Goal: Task Accomplishment & Management: Manage account settings

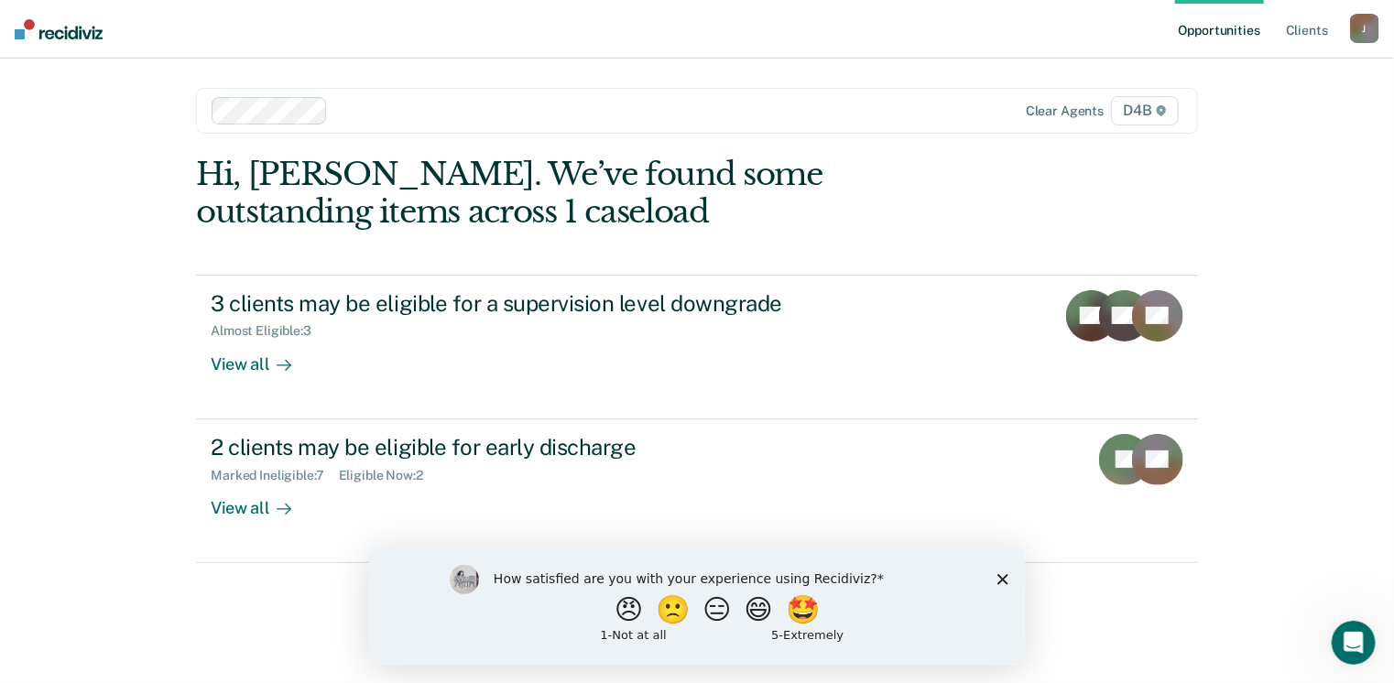
click at [1003, 579] on icon "Close survey" at bounding box center [1001, 578] width 11 height 11
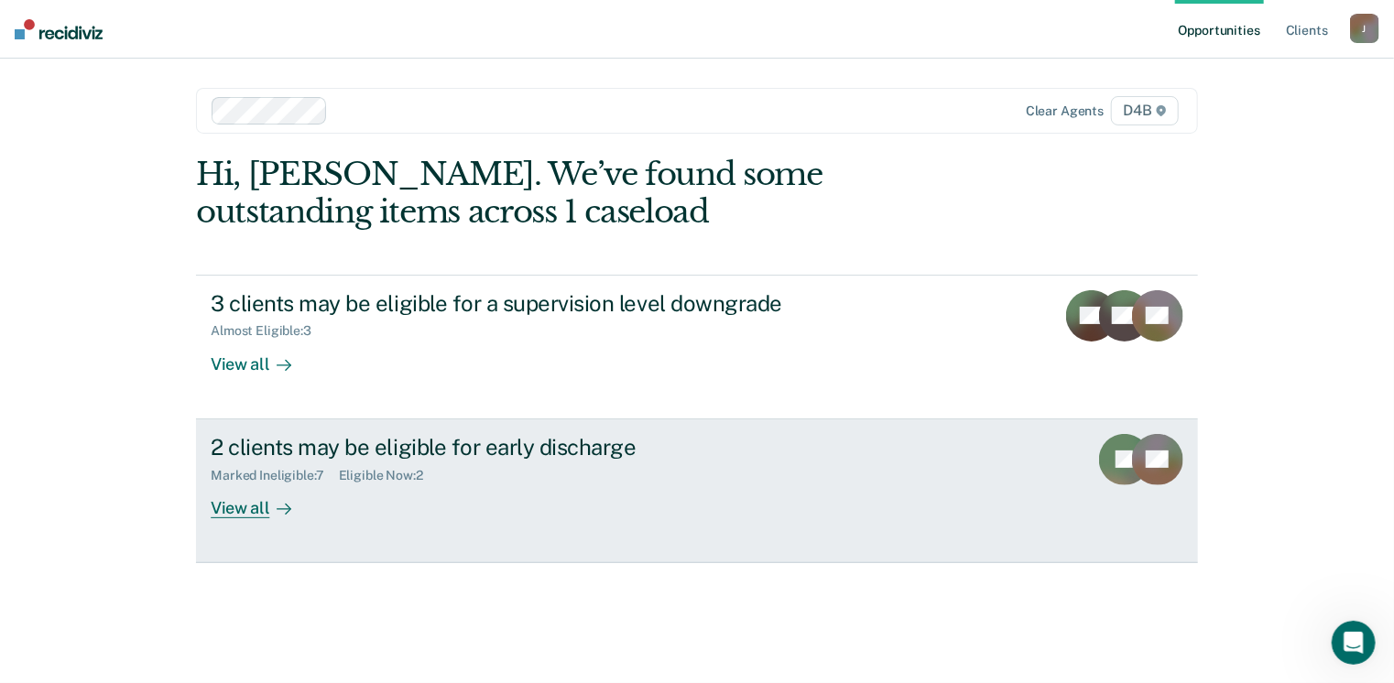
click at [253, 511] on div "View all" at bounding box center [262, 501] width 103 height 36
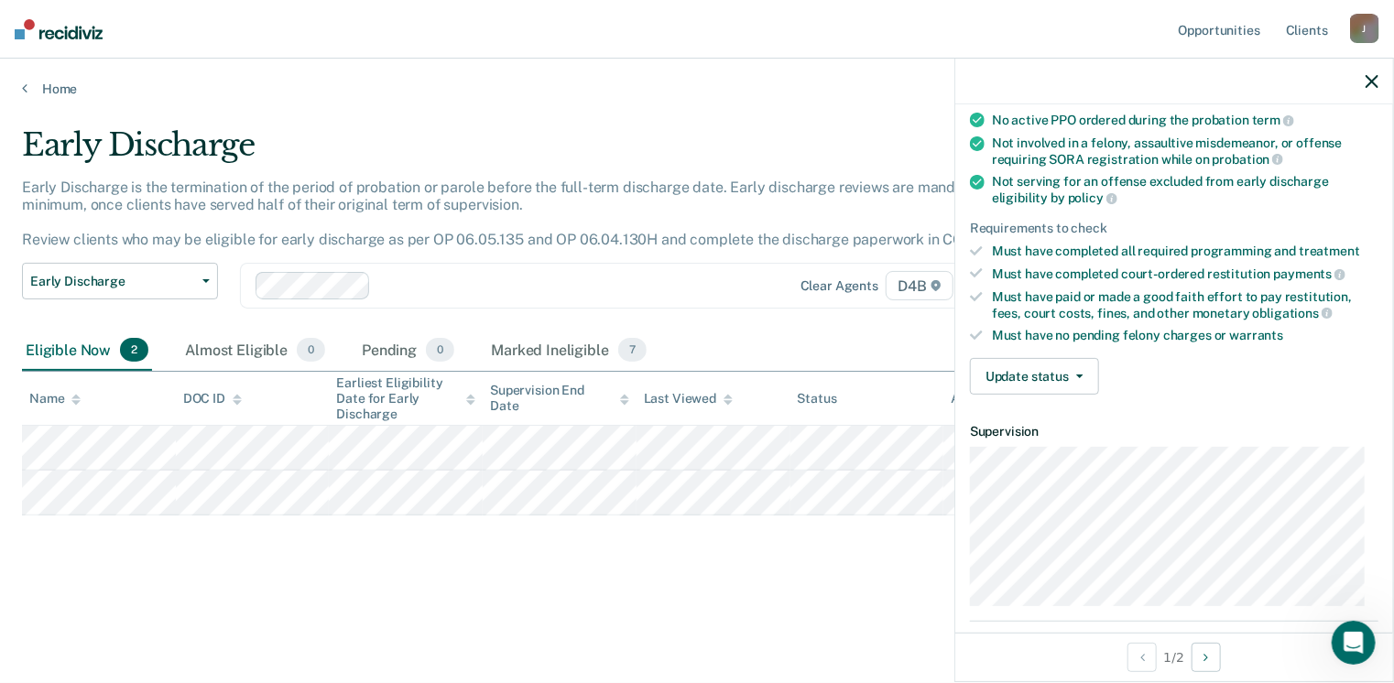
scroll to position [180, 0]
click at [1078, 365] on button "Update status" at bounding box center [1034, 376] width 129 height 37
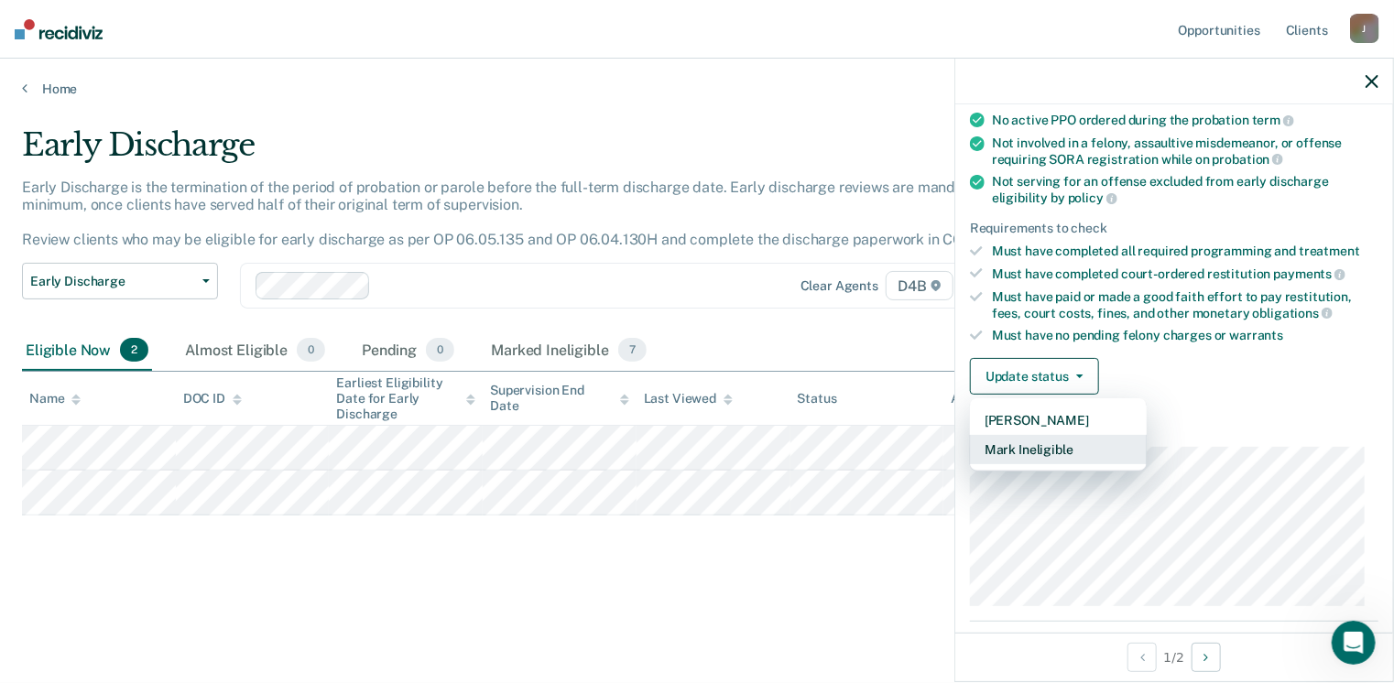
click at [1048, 452] on button "Mark Ineligible" at bounding box center [1058, 449] width 177 height 29
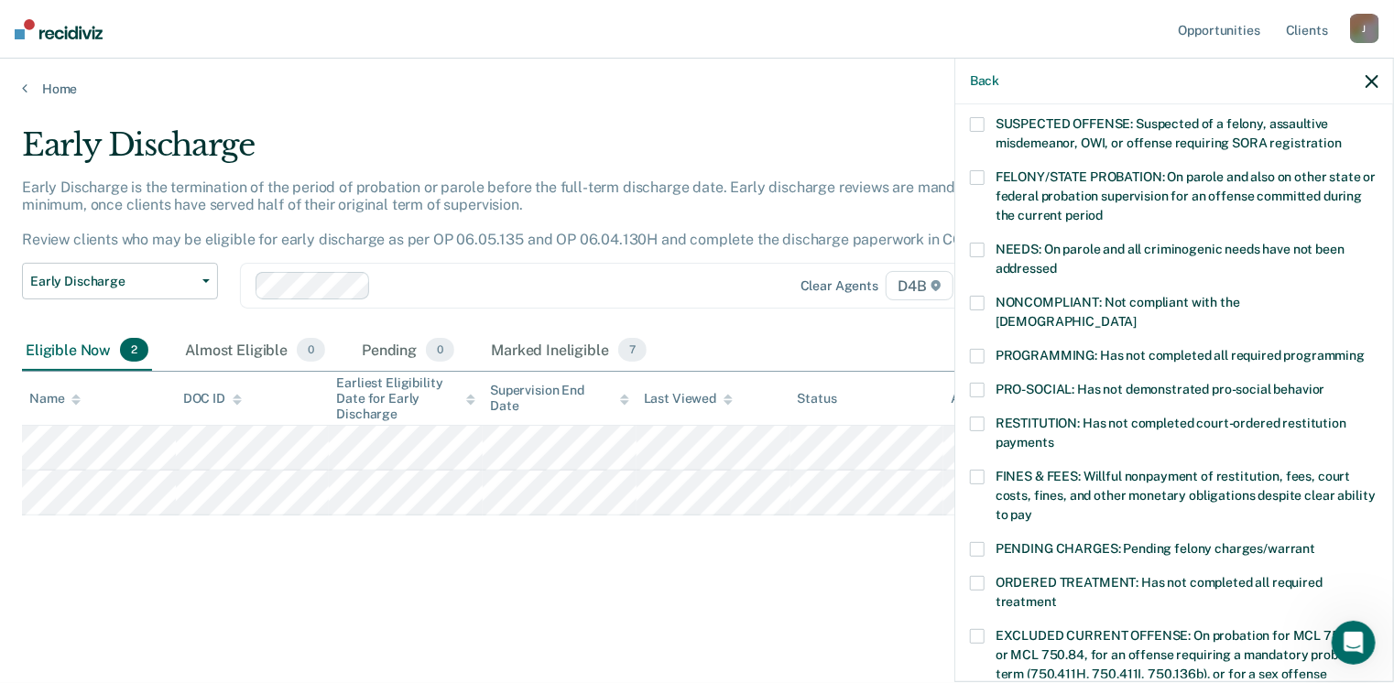
click at [985, 349] on label "PROGRAMMING: Has not completed all required programming" at bounding box center [1174, 358] width 408 height 19
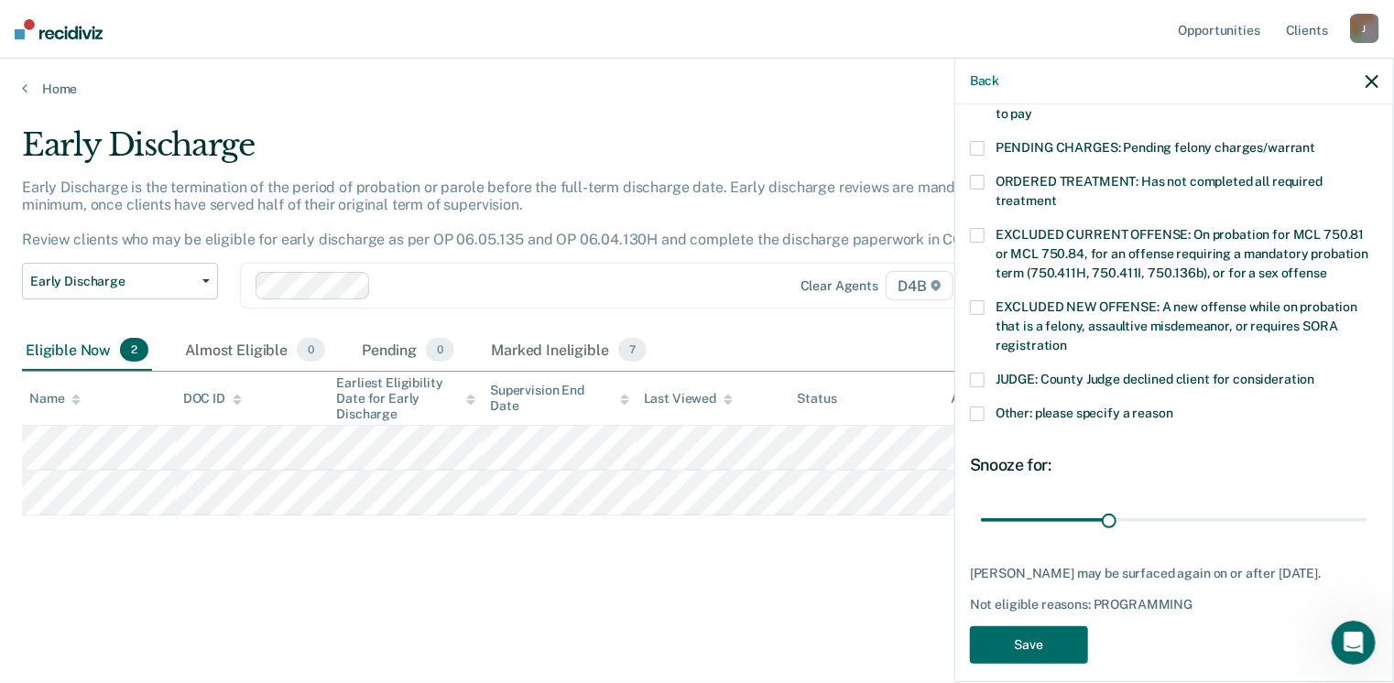
scroll to position [593, 0]
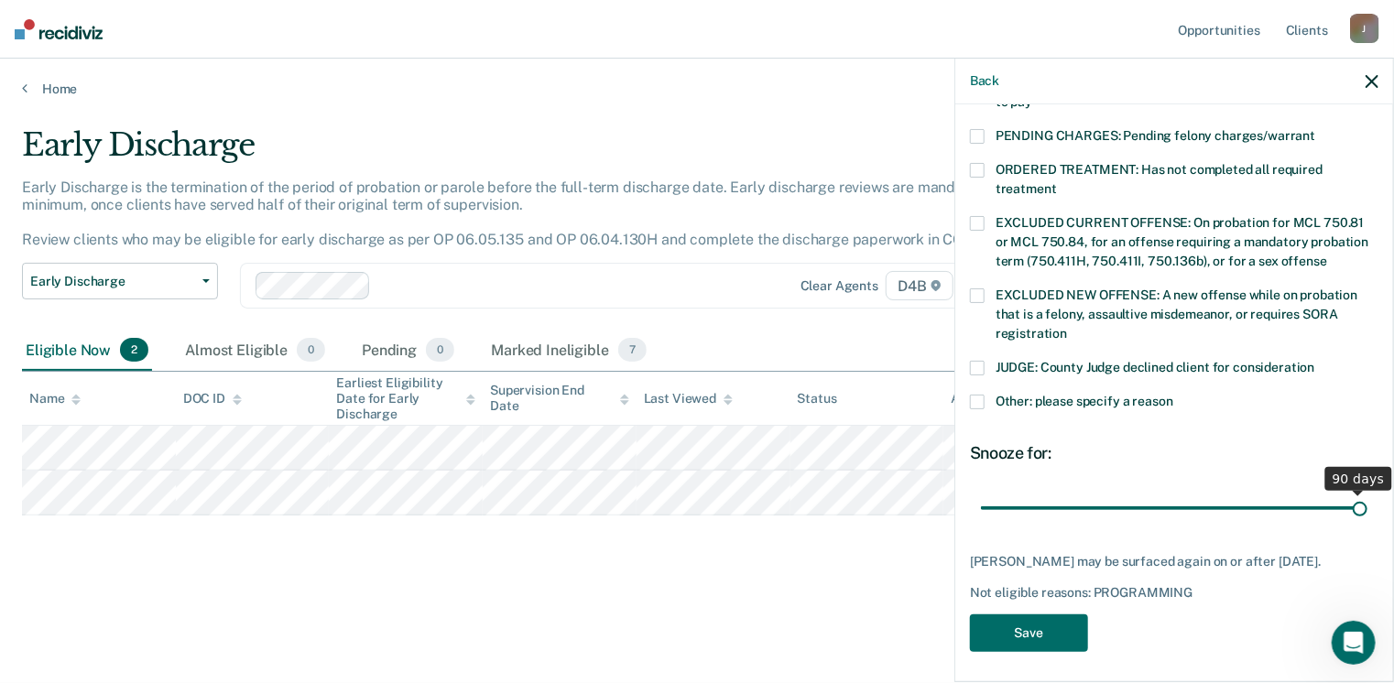
drag, startPoint x: 1104, startPoint y: 488, endPoint x: 1399, endPoint y: 481, distance: 295.9
type input "90"
click at [1367, 493] on input "range" at bounding box center [1174, 509] width 386 height 32
click at [1037, 620] on button "Save" at bounding box center [1029, 634] width 118 height 38
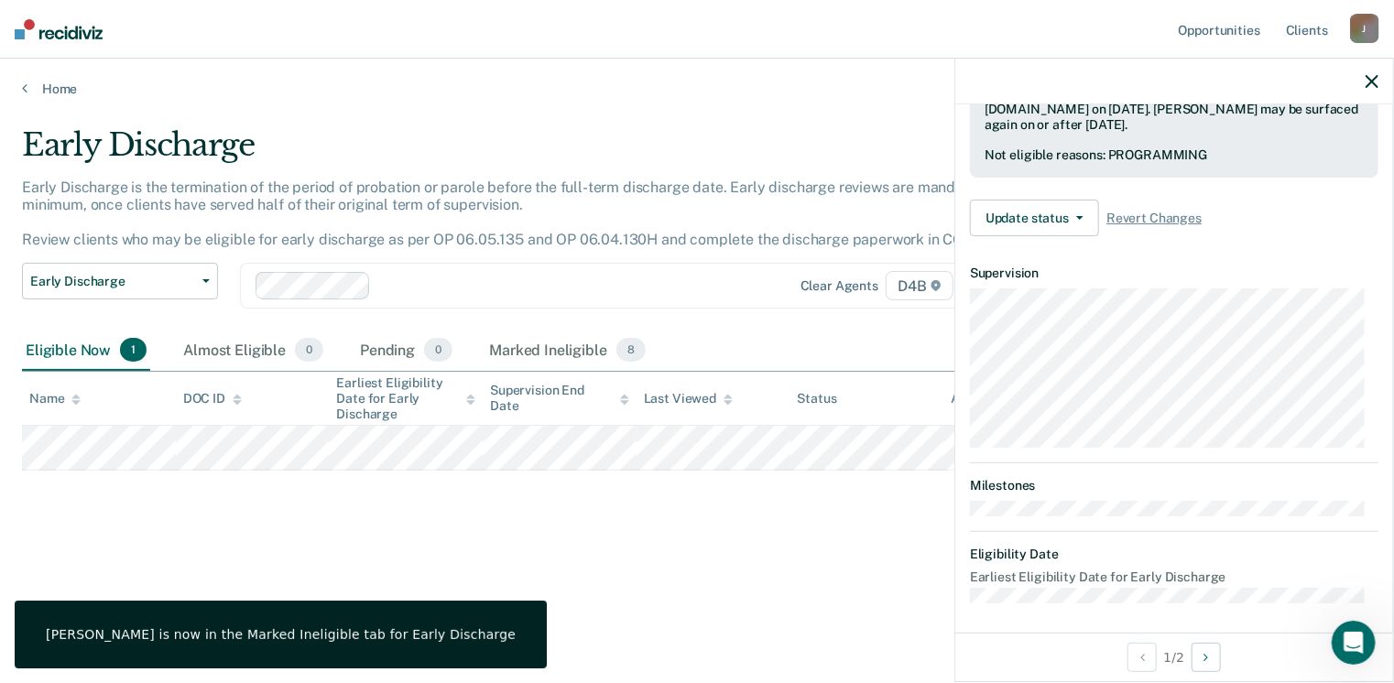
scroll to position [338, 0]
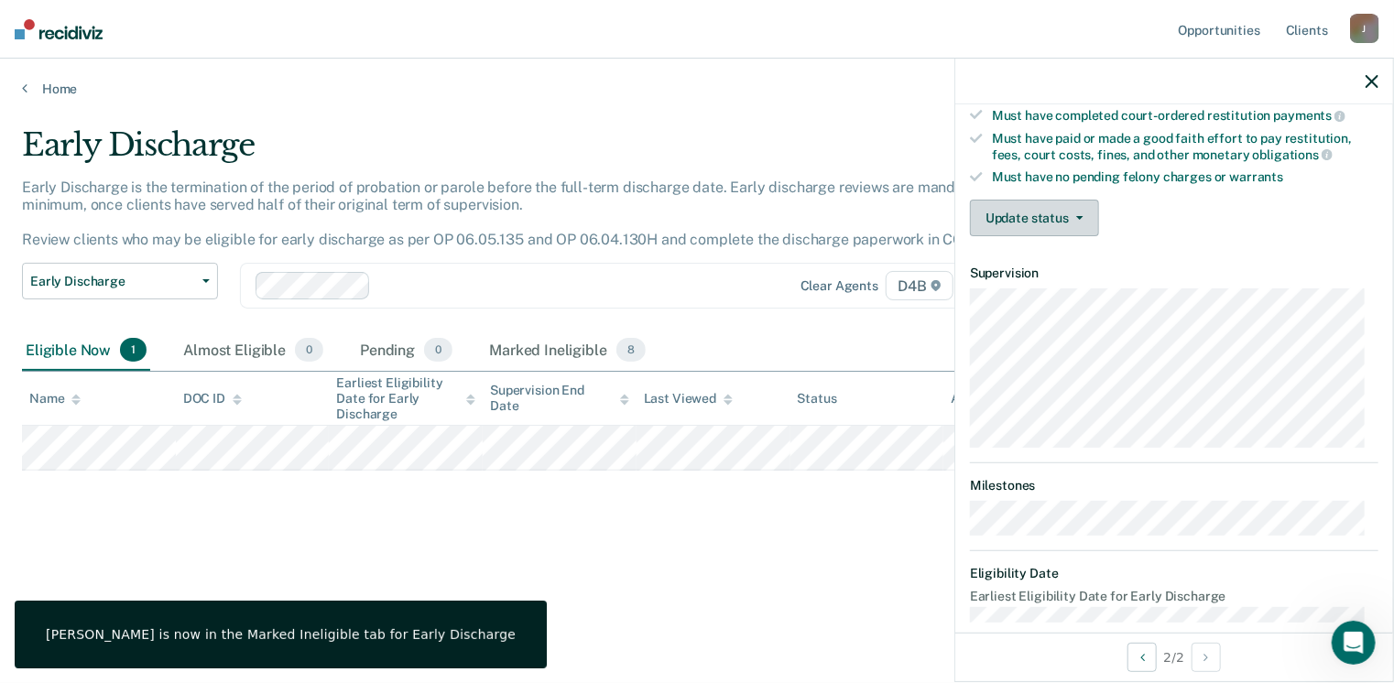
click at [1009, 214] on button "Update status" at bounding box center [1034, 218] width 129 height 37
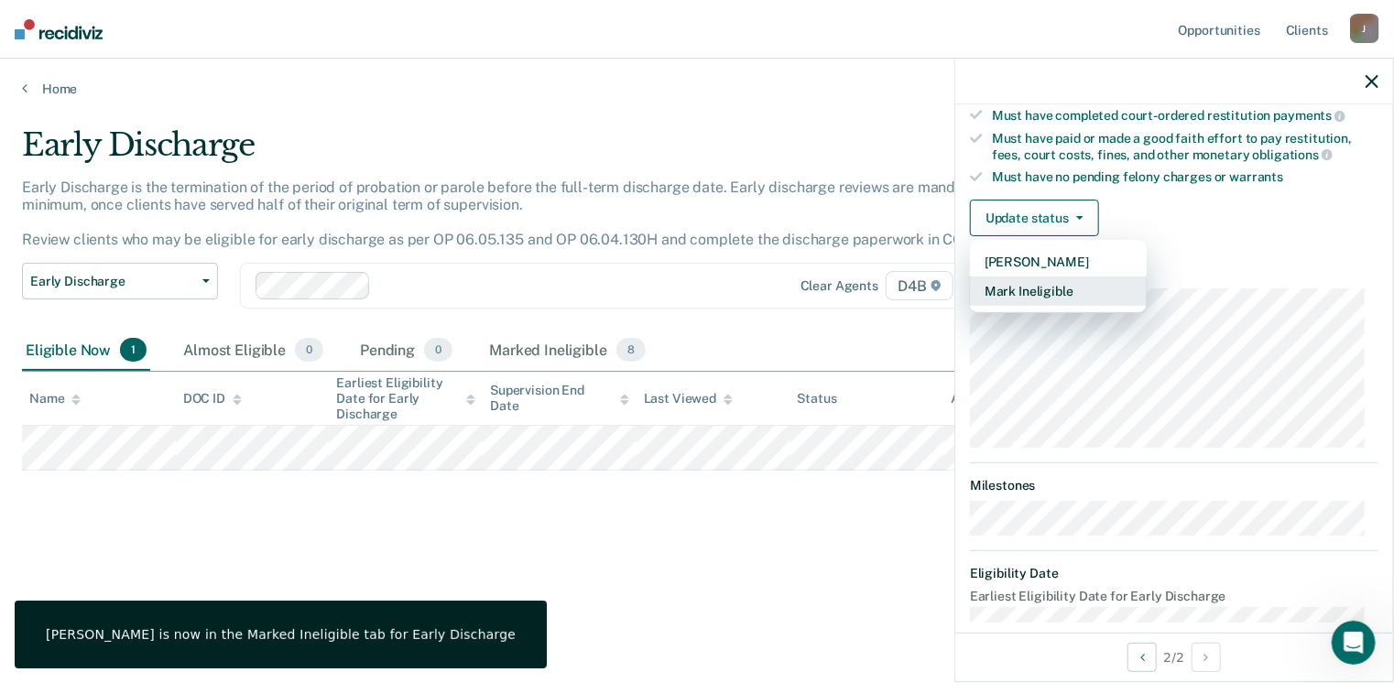
click at [1007, 289] on button "Mark Ineligible" at bounding box center [1058, 291] width 177 height 29
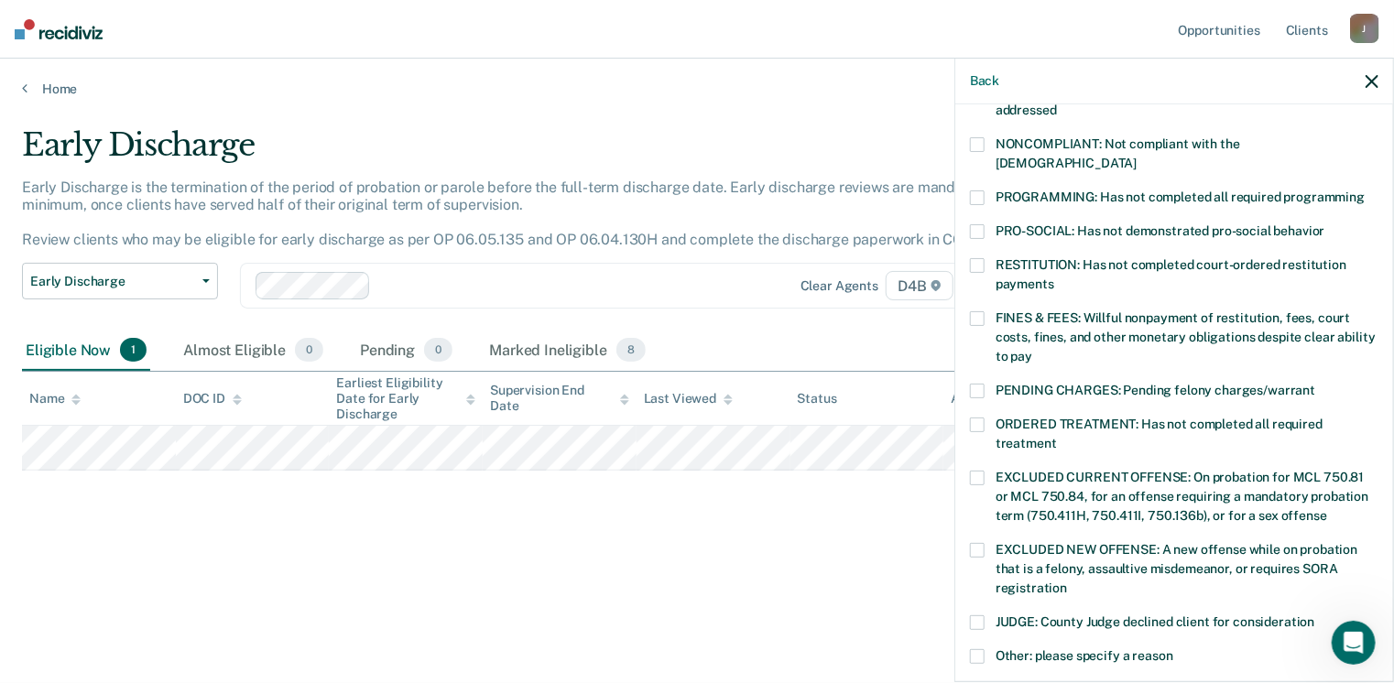
click at [974, 190] on span at bounding box center [977, 197] width 15 height 15
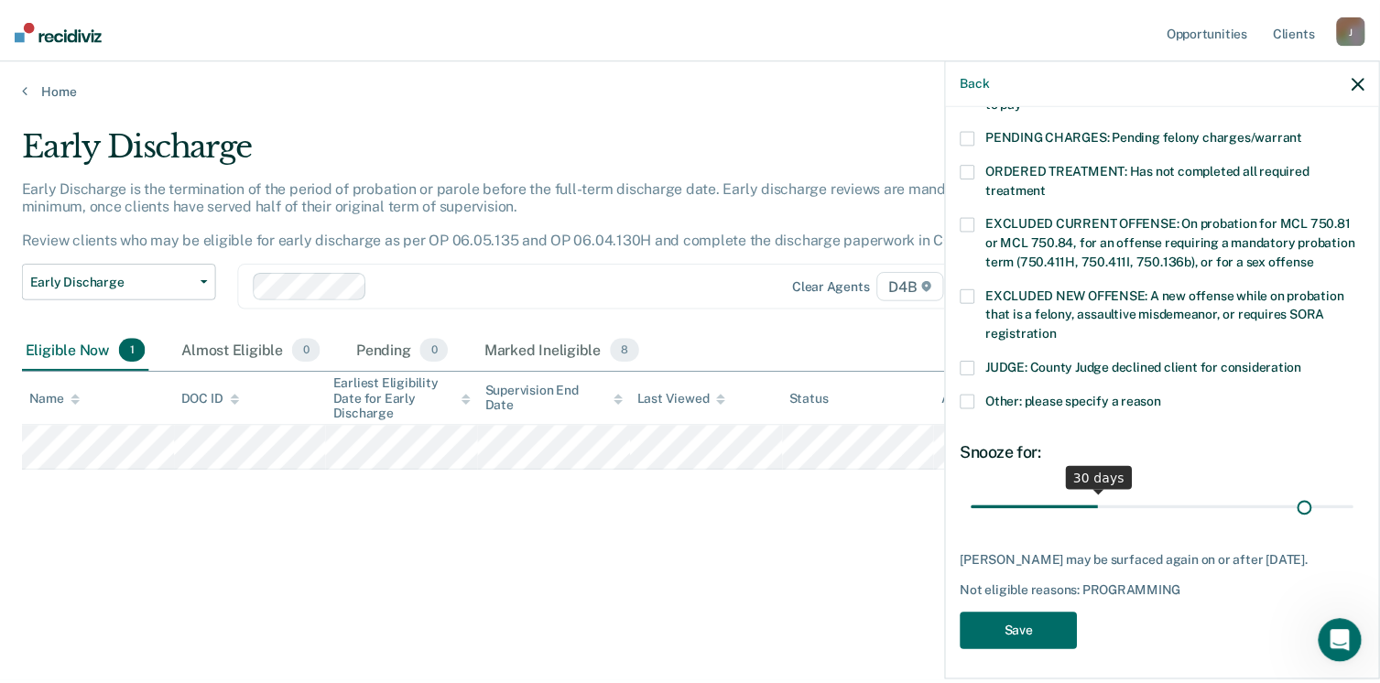
scroll to position [593, 0]
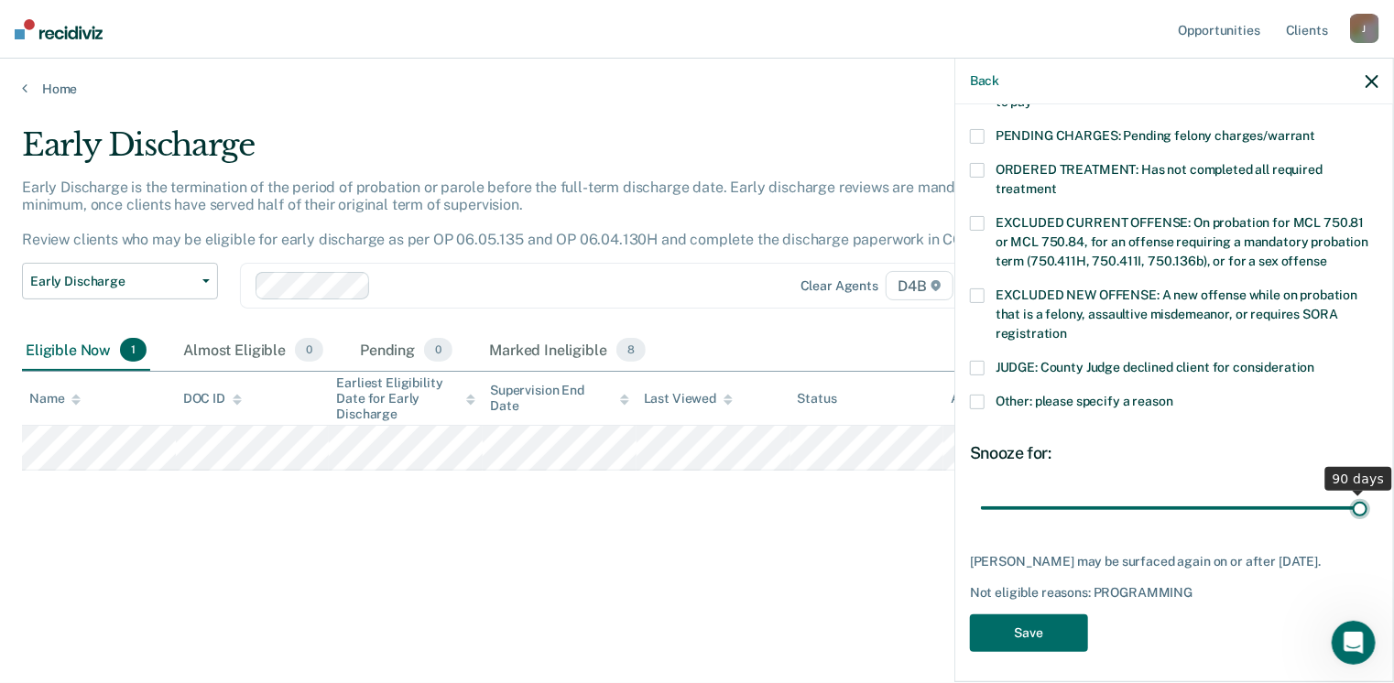
drag, startPoint x: 1103, startPoint y: 492, endPoint x: 1373, endPoint y: 460, distance: 272.1
type input "90"
click at [1367, 493] on input "range" at bounding box center [1174, 509] width 386 height 32
click at [1050, 631] on button "Save" at bounding box center [1029, 634] width 118 height 38
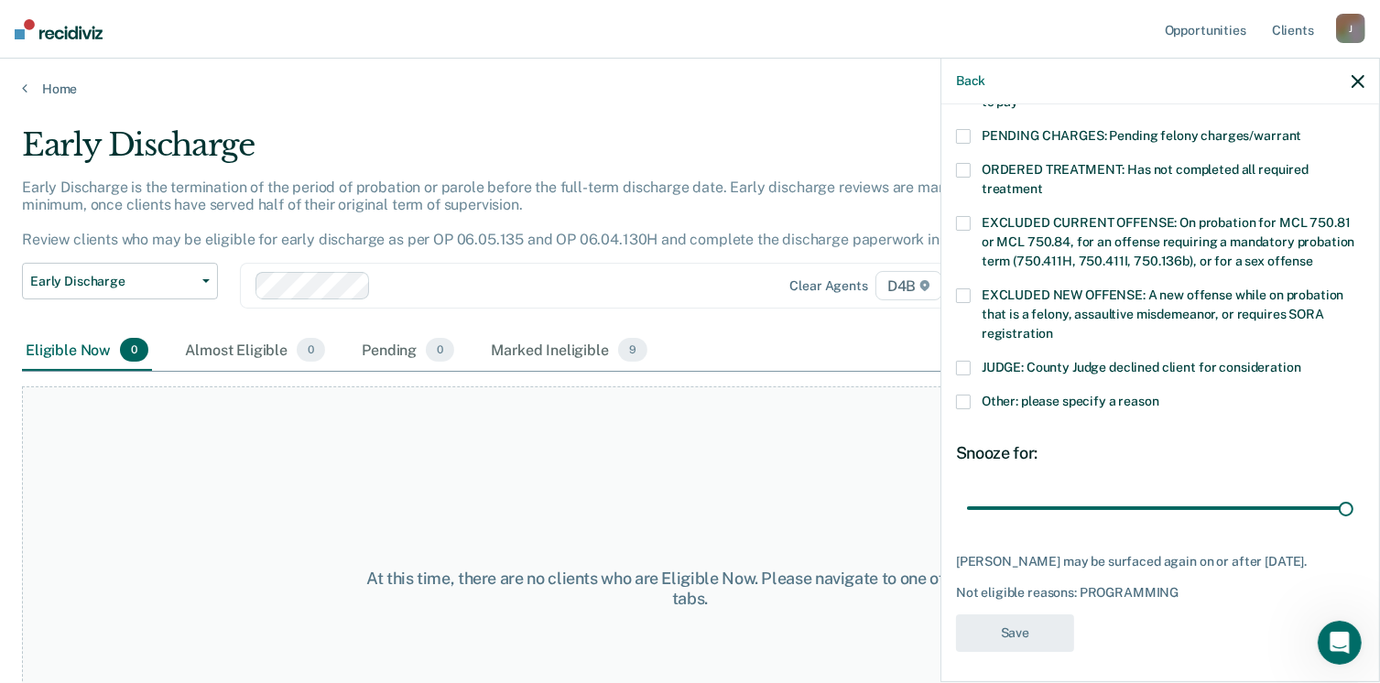
scroll to position [493, 0]
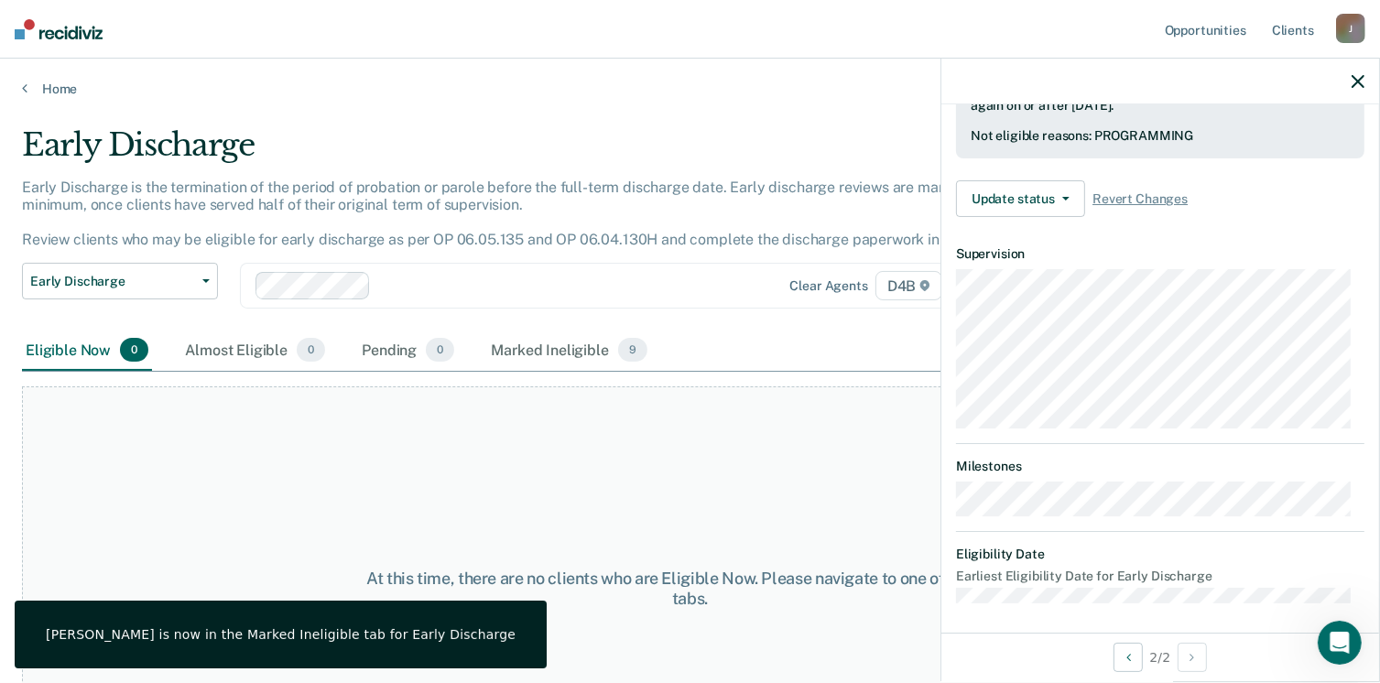
click at [802, 413] on div "At this time, there are no clients who are Eligible Now. Please navigate to one…" at bounding box center [690, 588] width 1336 height 405
click at [1362, 82] on icon "button" at bounding box center [1358, 81] width 13 height 13
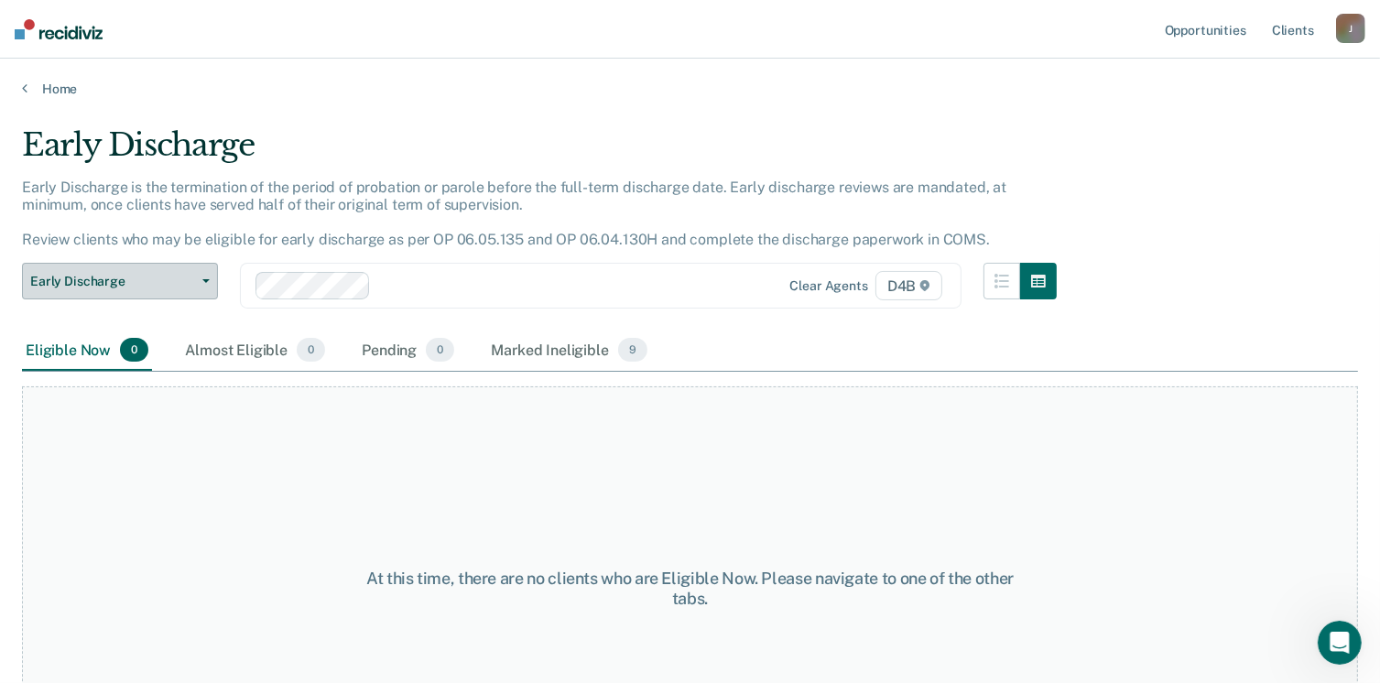
click at [192, 276] on span "Early Discharge" at bounding box center [112, 282] width 165 height 16
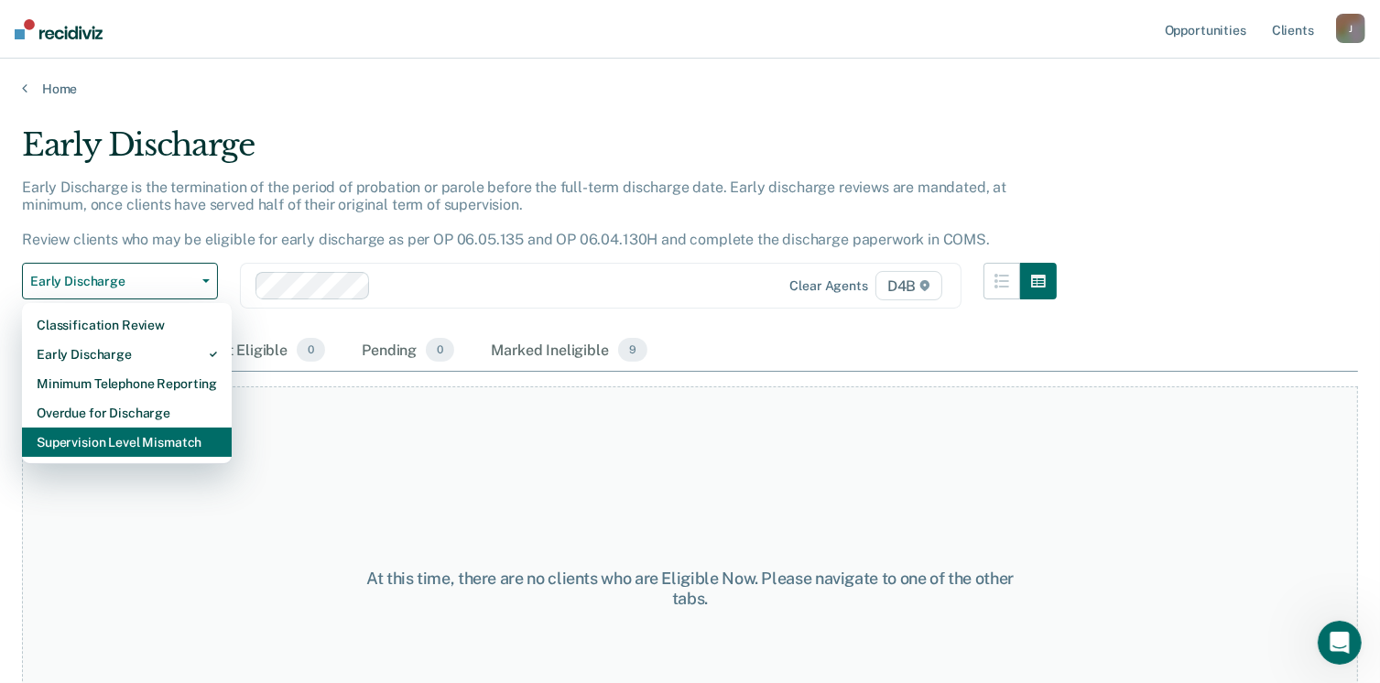
click at [89, 437] on div "Supervision Level Mismatch" at bounding box center [127, 442] width 180 height 29
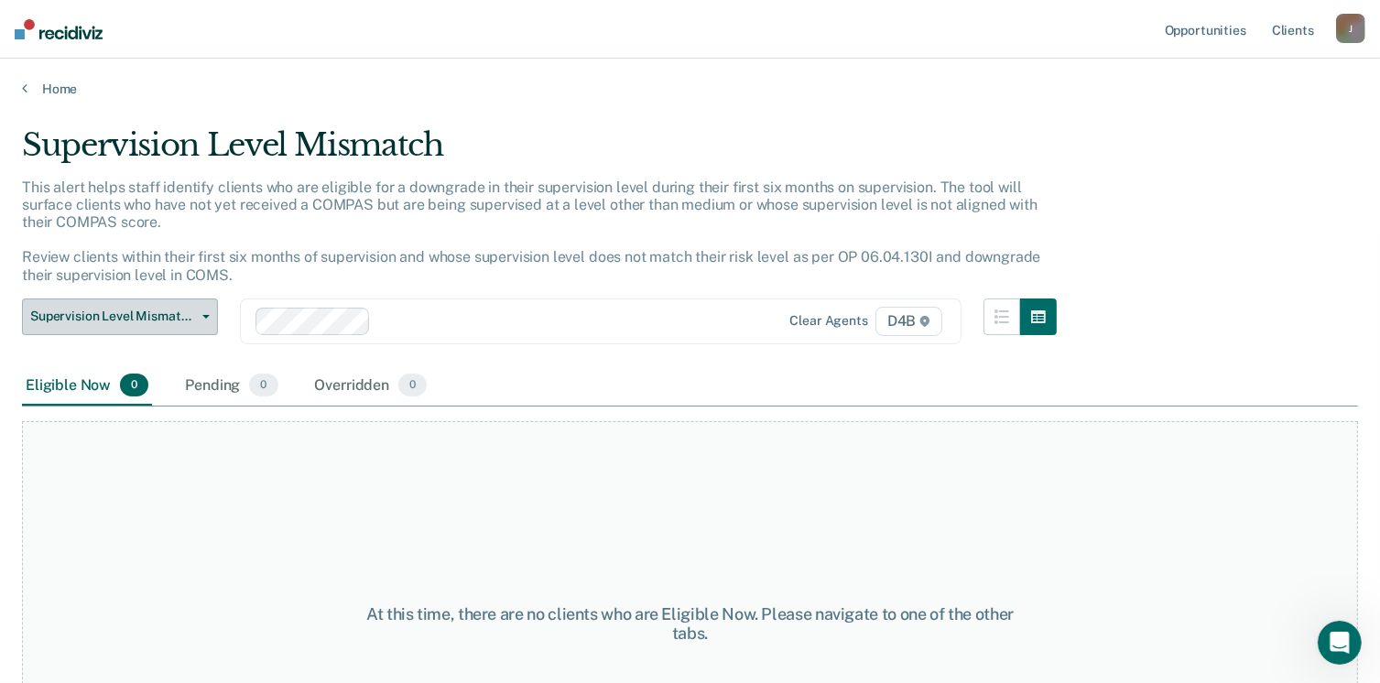
click at [176, 312] on span "Supervision Level Mismatch" at bounding box center [112, 317] width 165 height 16
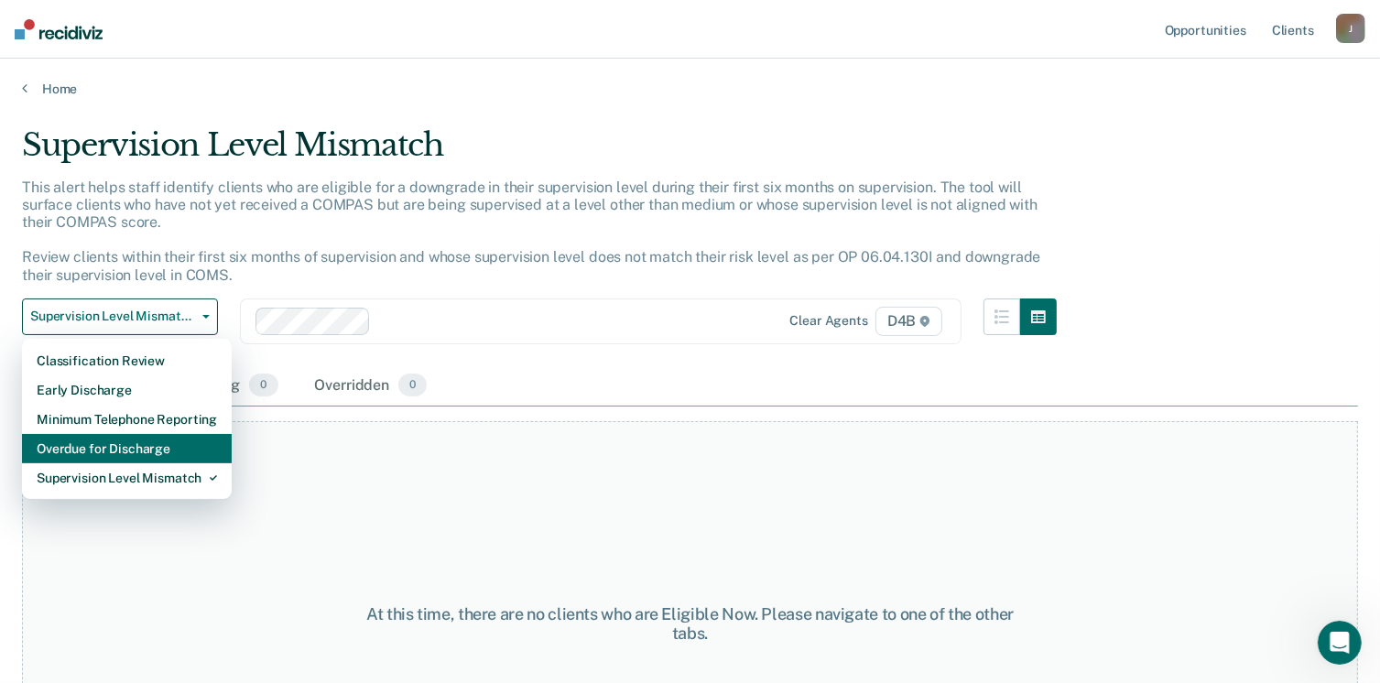
click at [96, 448] on div "Overdue for Discharge" at bounding box center [127, 448] width 180 height 29
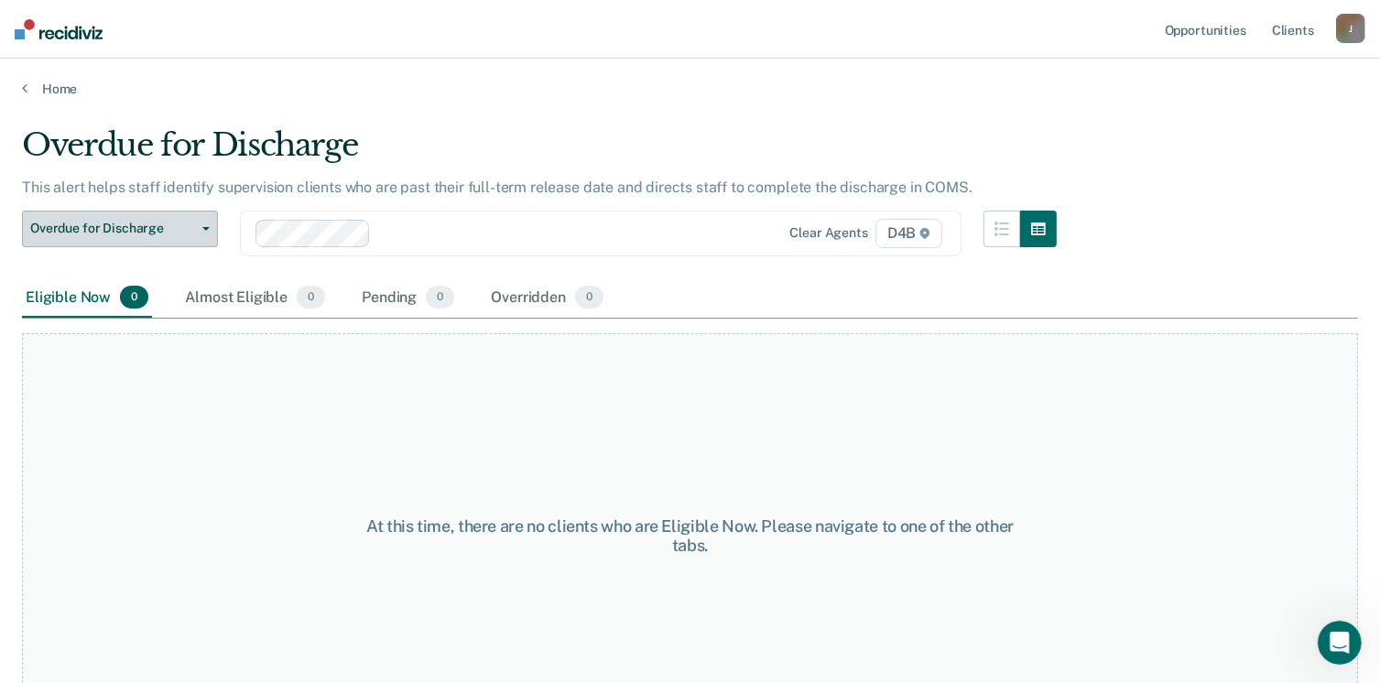
click at [199, 234] on button "Overdue for Discharge" at bounding box center [120, 229] width 196 height 37
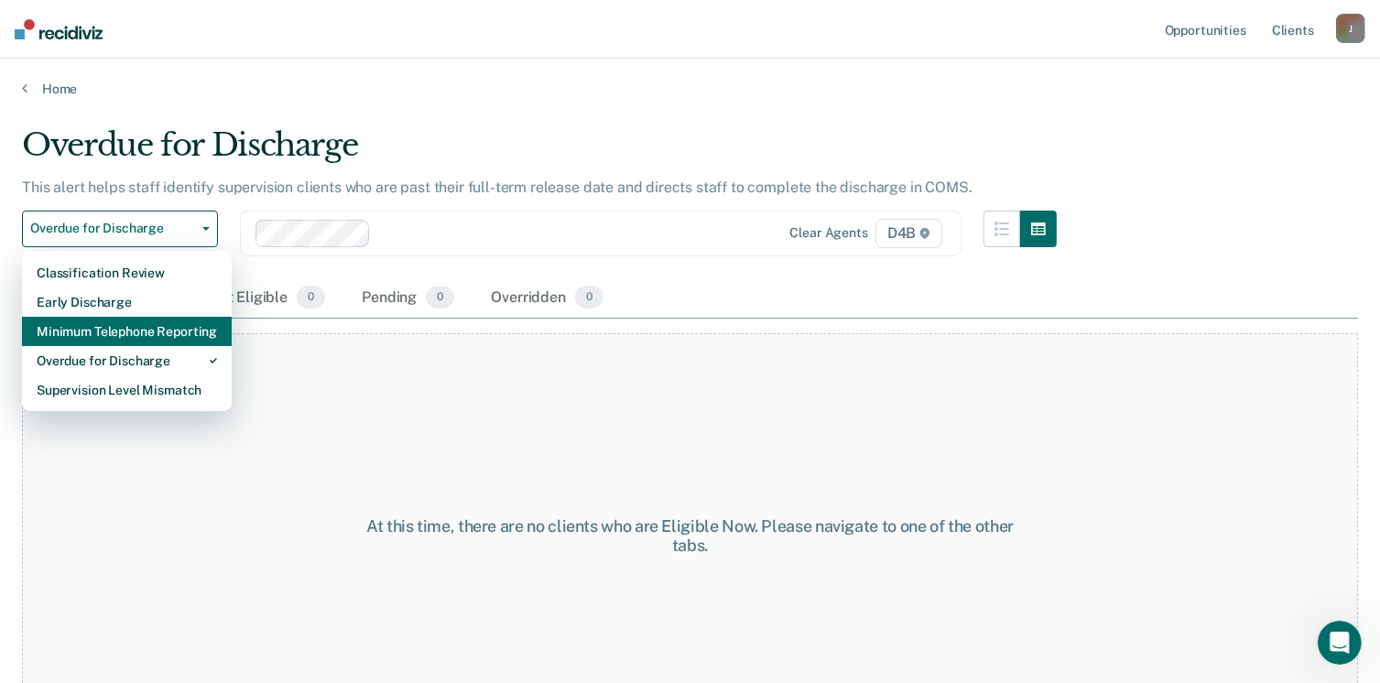
click at [125, 331] on div "Minimum Telephone Reporting" at bounding box center [127, 331] width 180 height 29
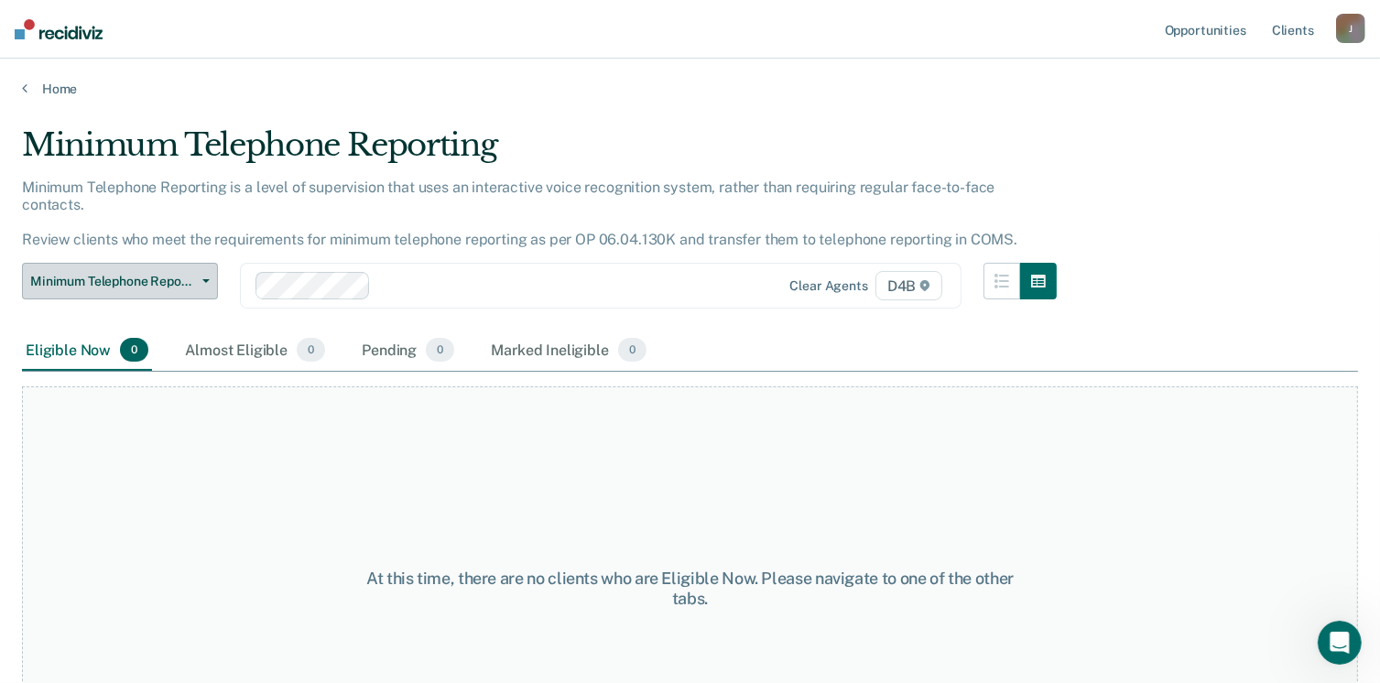
click at [201, 263] on button "Minimum Telephone Reporting" at bounding box center [120, 281] width 196 height 37
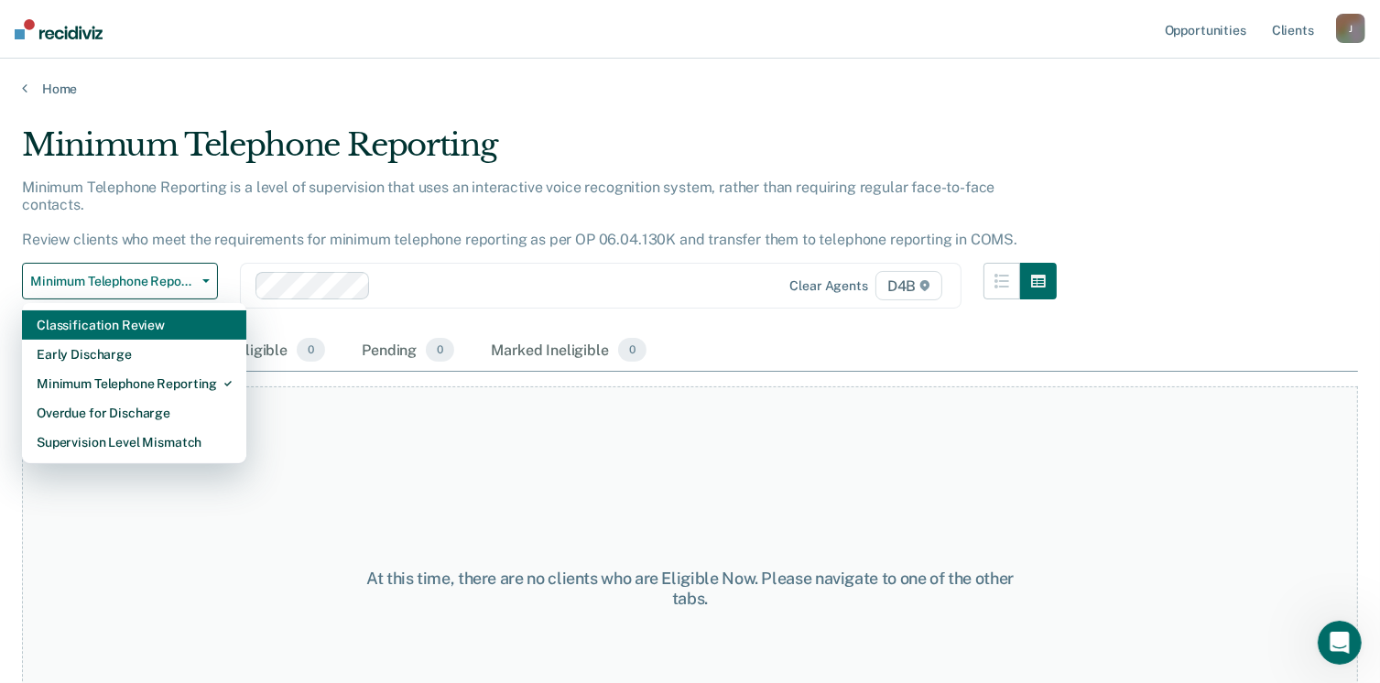
click at [109, 316] on div "Classification Review" at bounding box center [134, 324] width 195 height 29
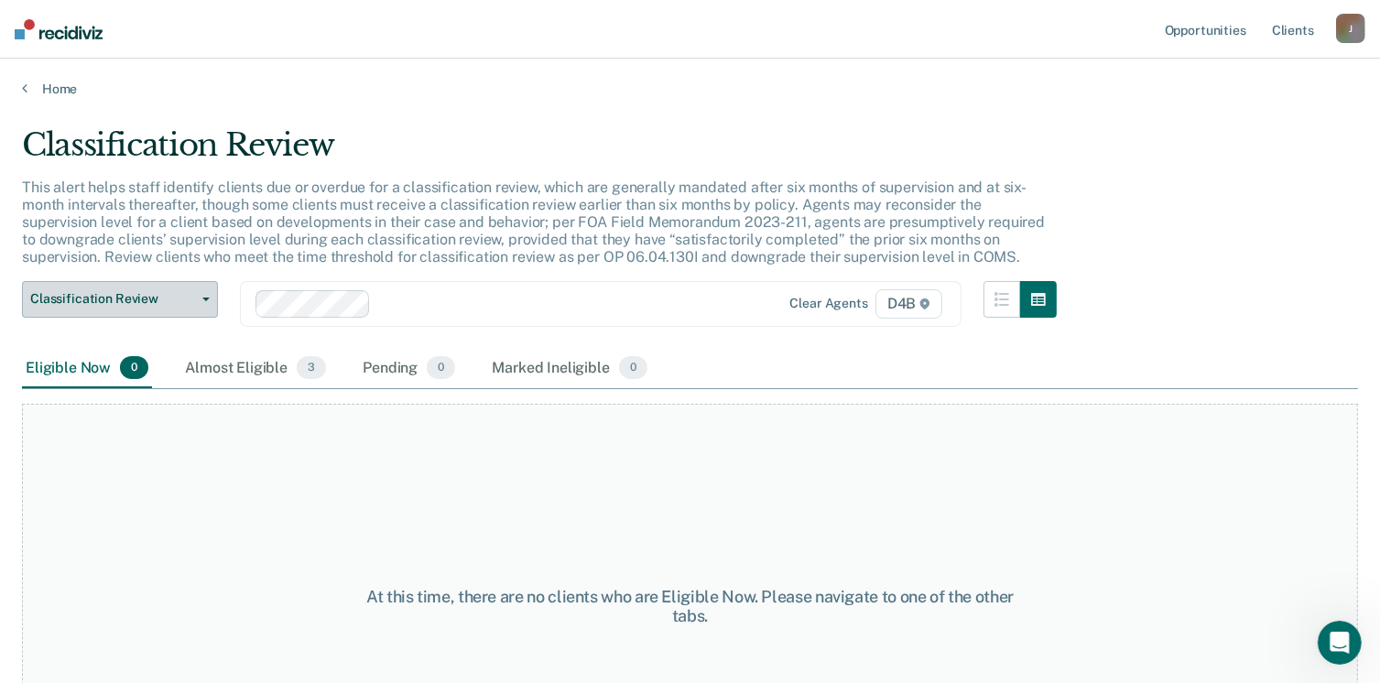
click at [161, 283] on button "Classification Review" at bounding box center [120, 299] width 196 height 37
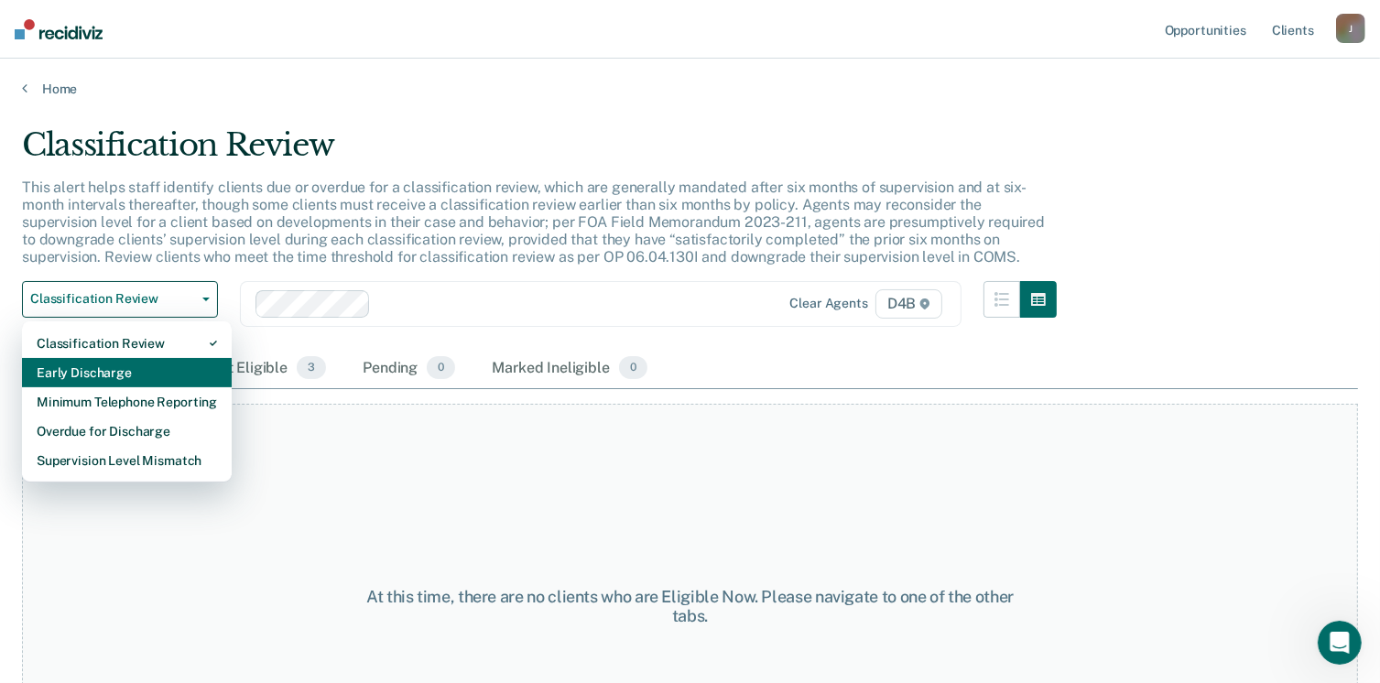
click at [107, 364] on div "Early Discharge" at bounding box center [127, 372] width 180 height 29
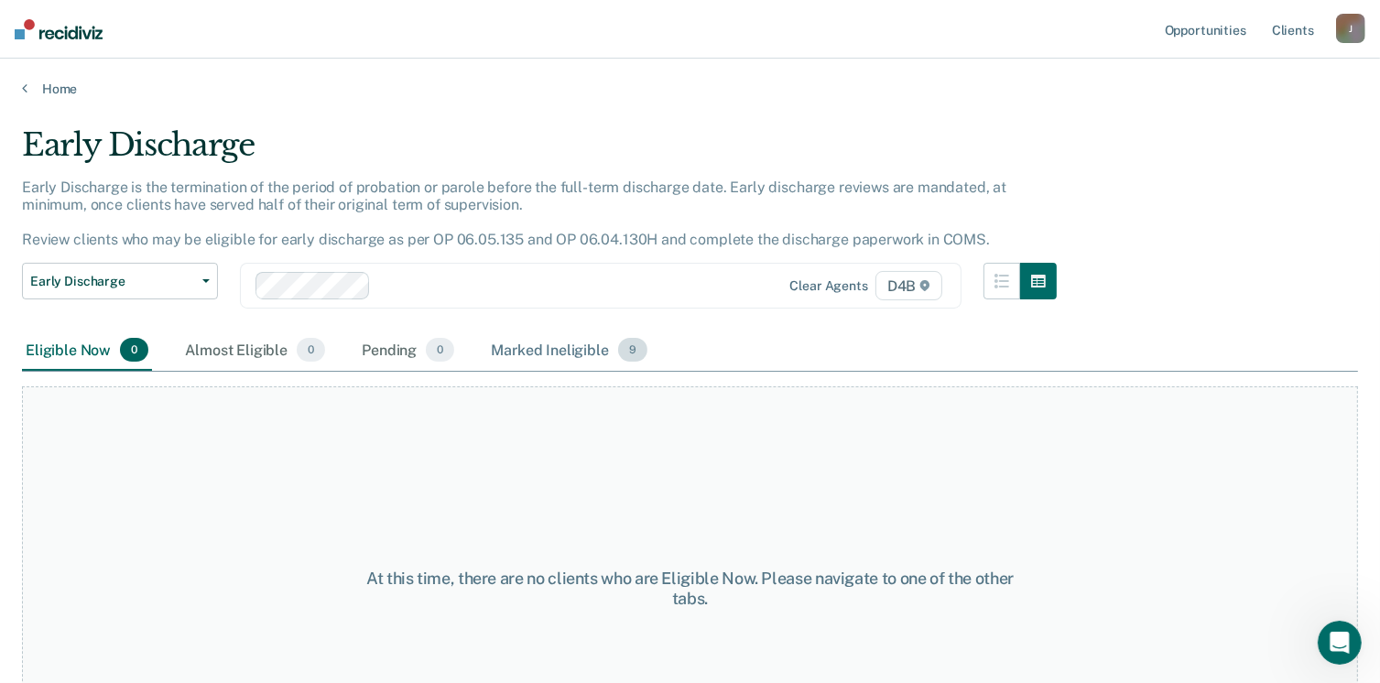
click at [565, 348] on div "Marked Ineligible 9" at bounding box center [569, 351] width 164 height 40
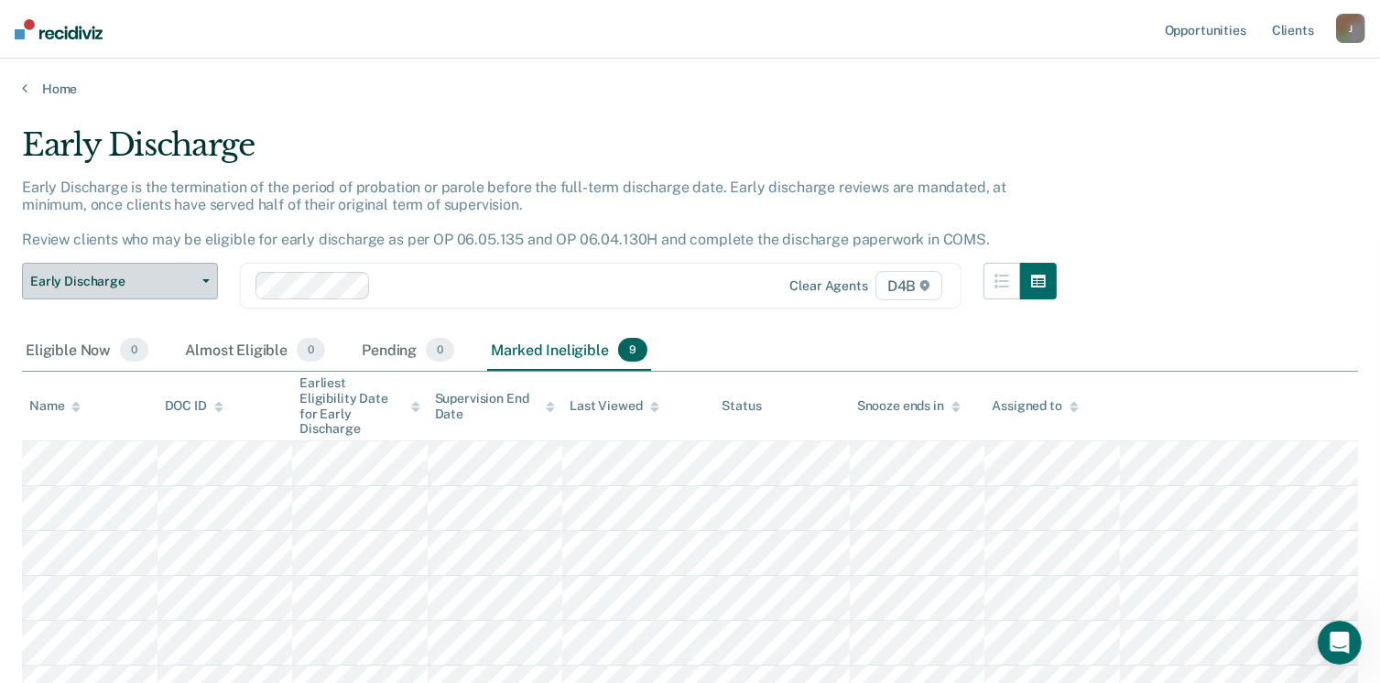
click at [206, 288] on button "Early Discharge" at bounding box center [120, 281] width 196 height 37
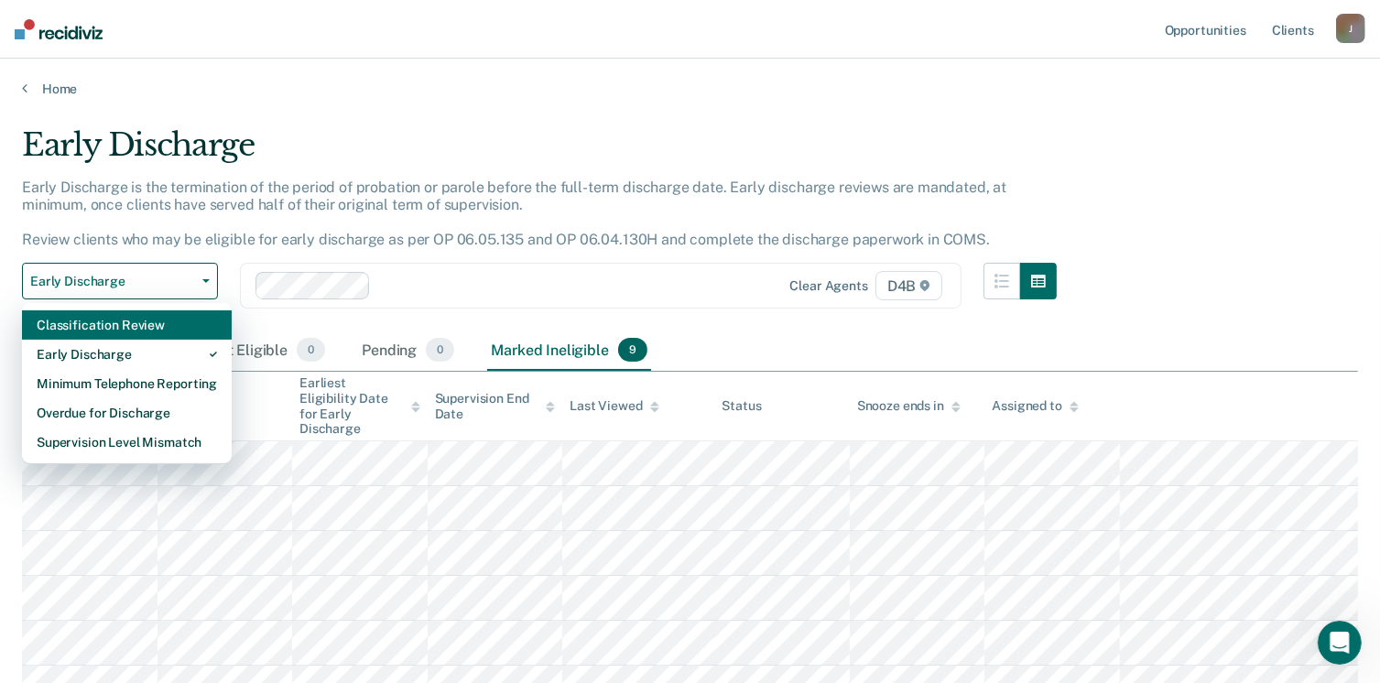
click at [95, 334] on div "Classification Review" at bounding box center [127, 324] width 180 height 29
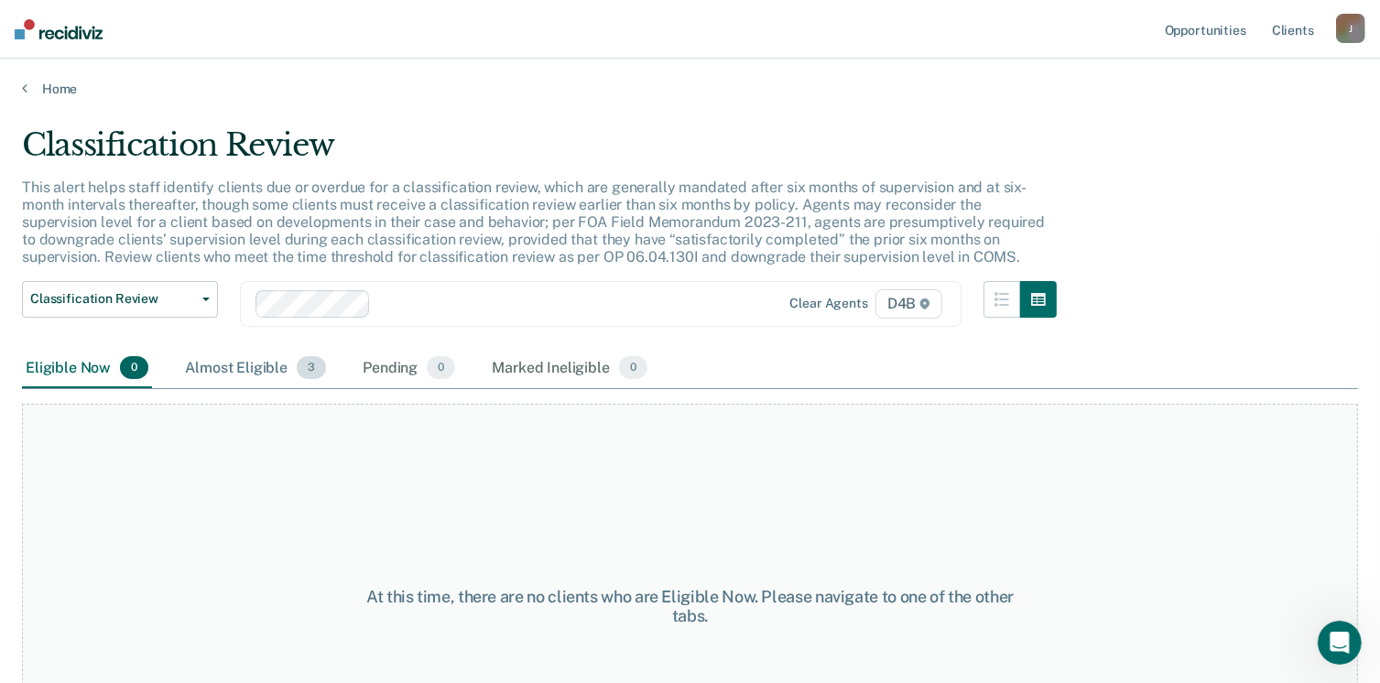
click at [251, 357] on div "Almost Eligible 3" at bounding box center [255, 369] width 148 height 40
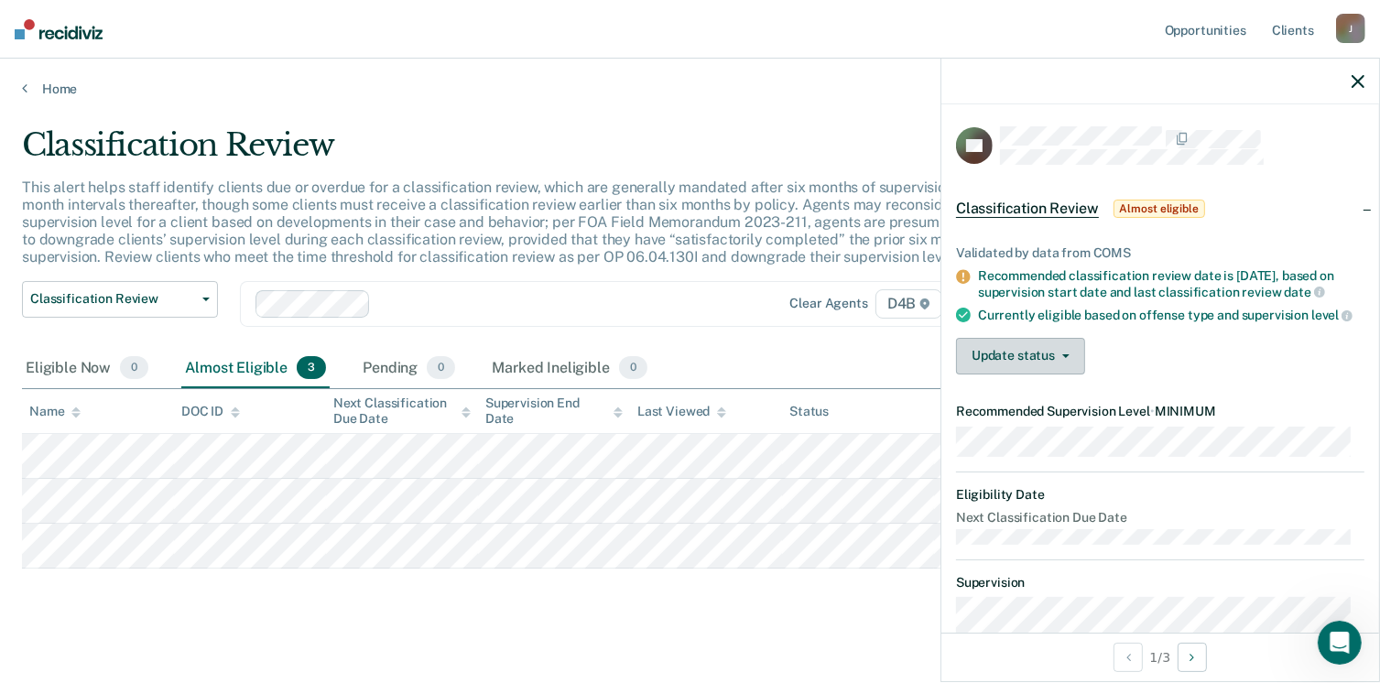
click at [1067, 375] on button "Update status" at bounding box center [1020, 356] width 129 height 37
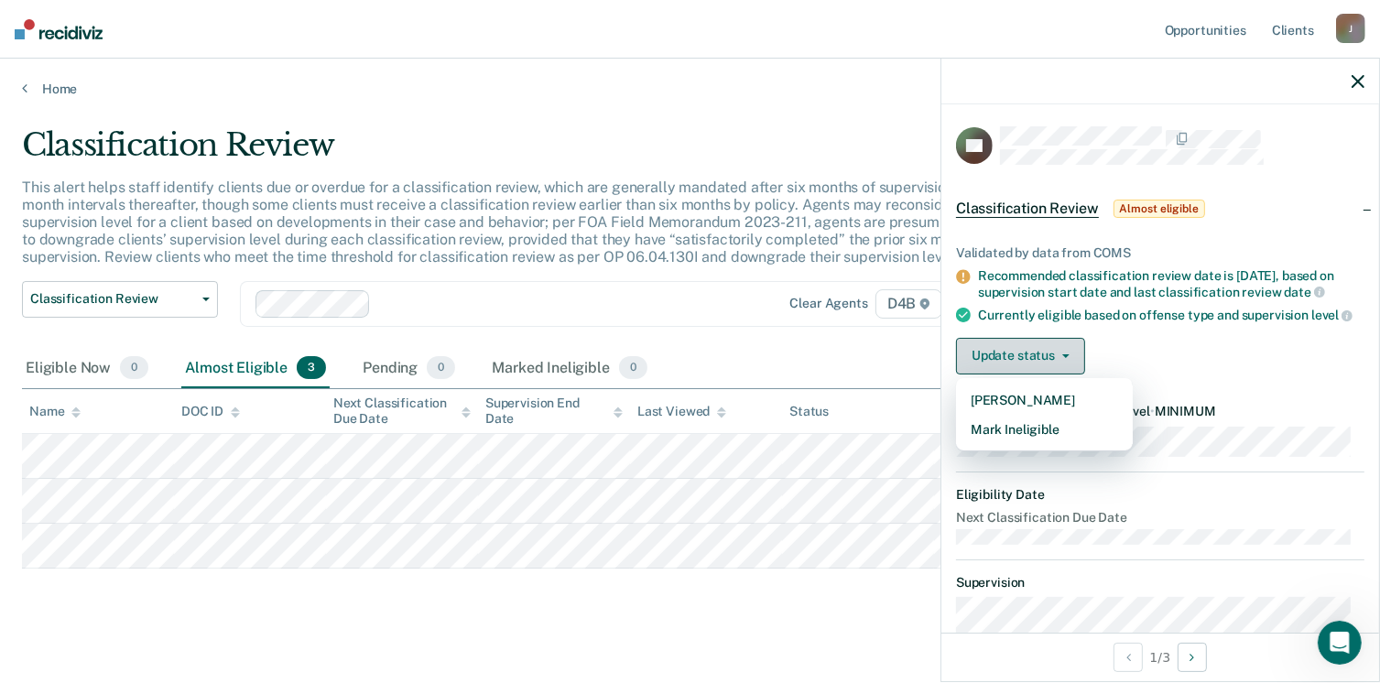
click at [1067, 375] on button "Update status" at bounding box center [1020, 356] width 129 height 37
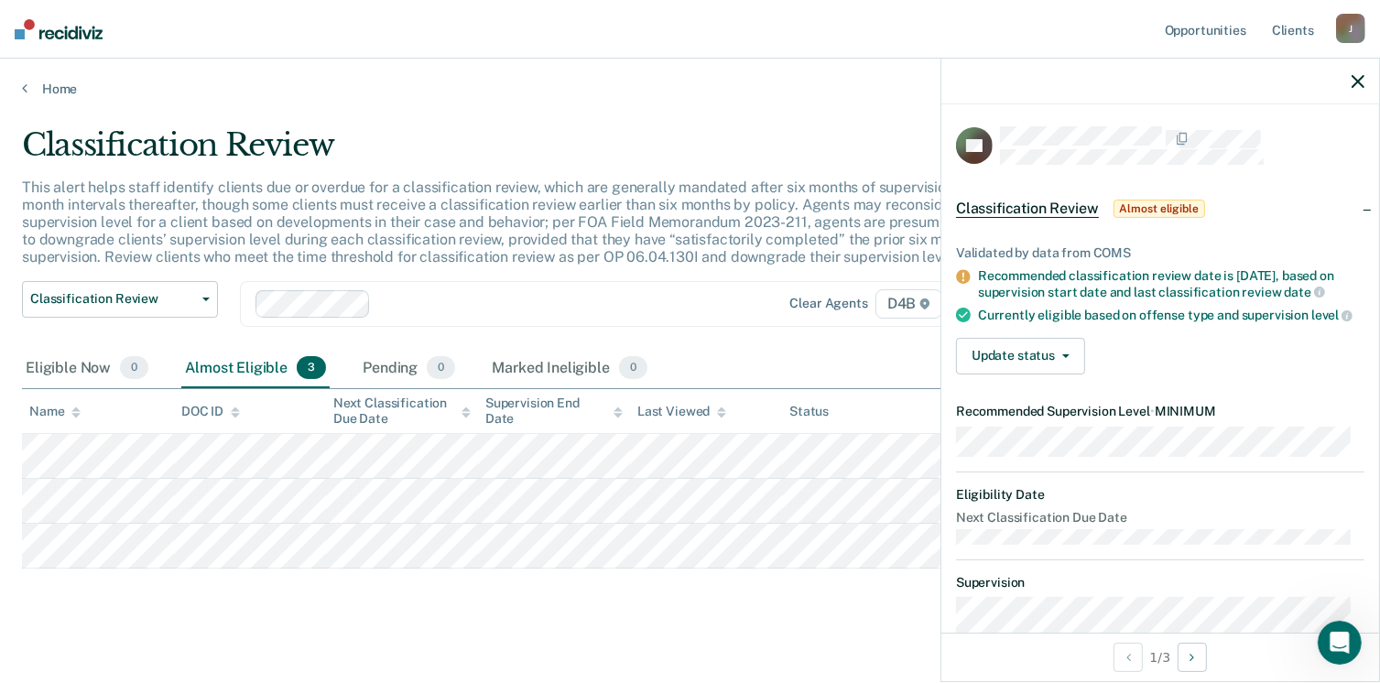
click at [793, 116] on main "Classification Review This alert helps staff identify clients due or overdue fo…" at bounding box center [690, 396] width 1380 height 598
click at [1356, 74] on button "button" at bounding box center [1358, 81] width 13 height 16
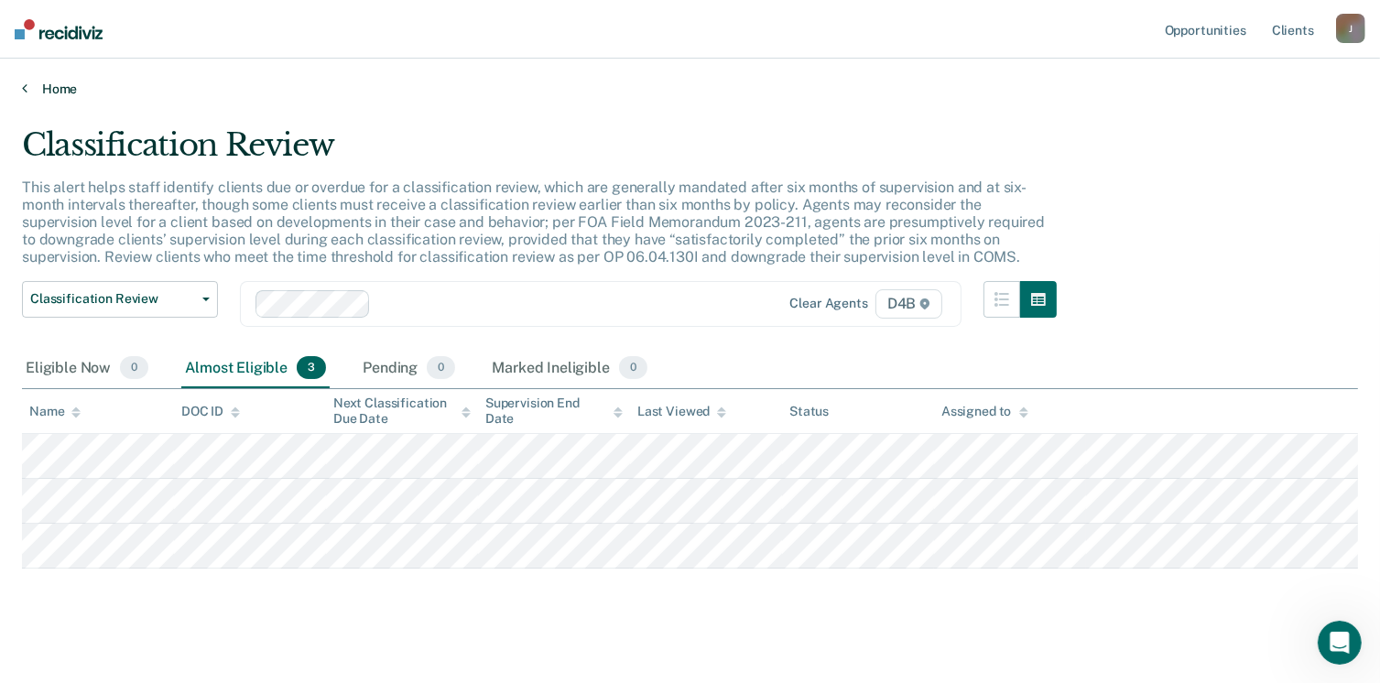
click at [62, 89] on link "Home" at bounding box center [690, 89] width 1336 height 16
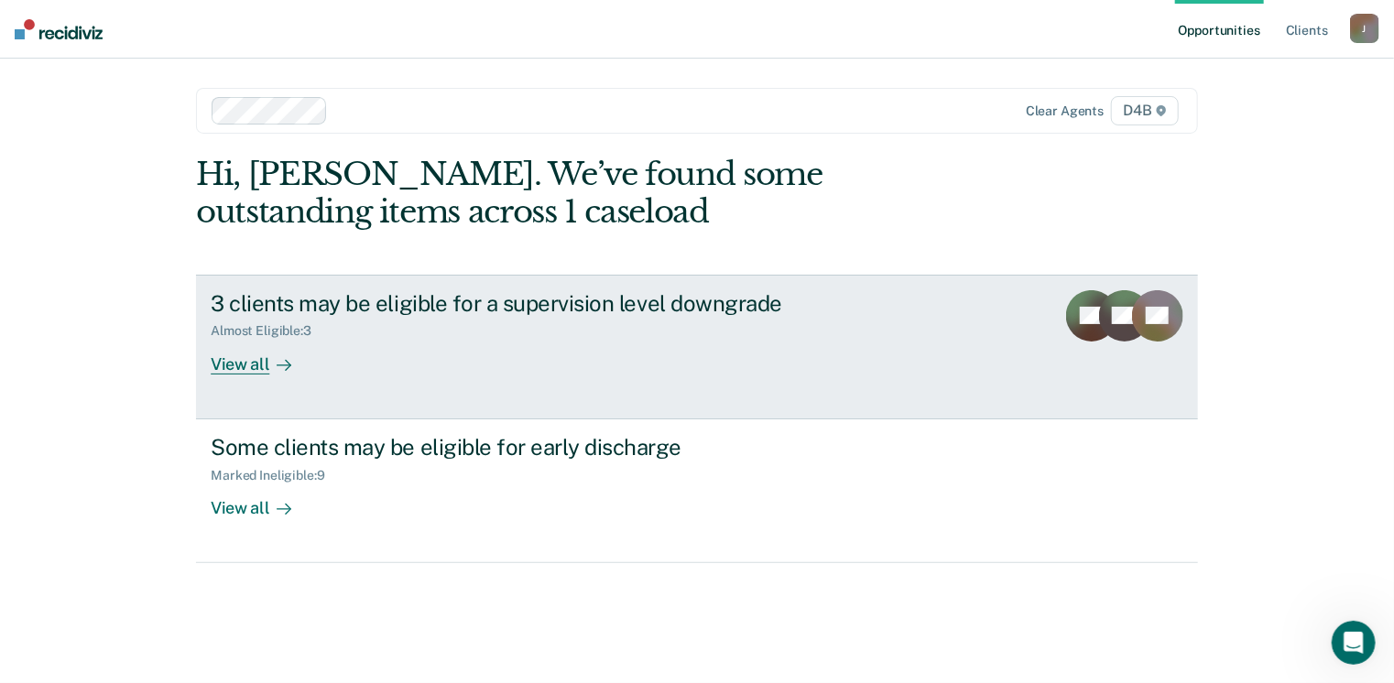
click at [253, 362] on div "View all" at bounding box center [262, 357] width 103 height 36
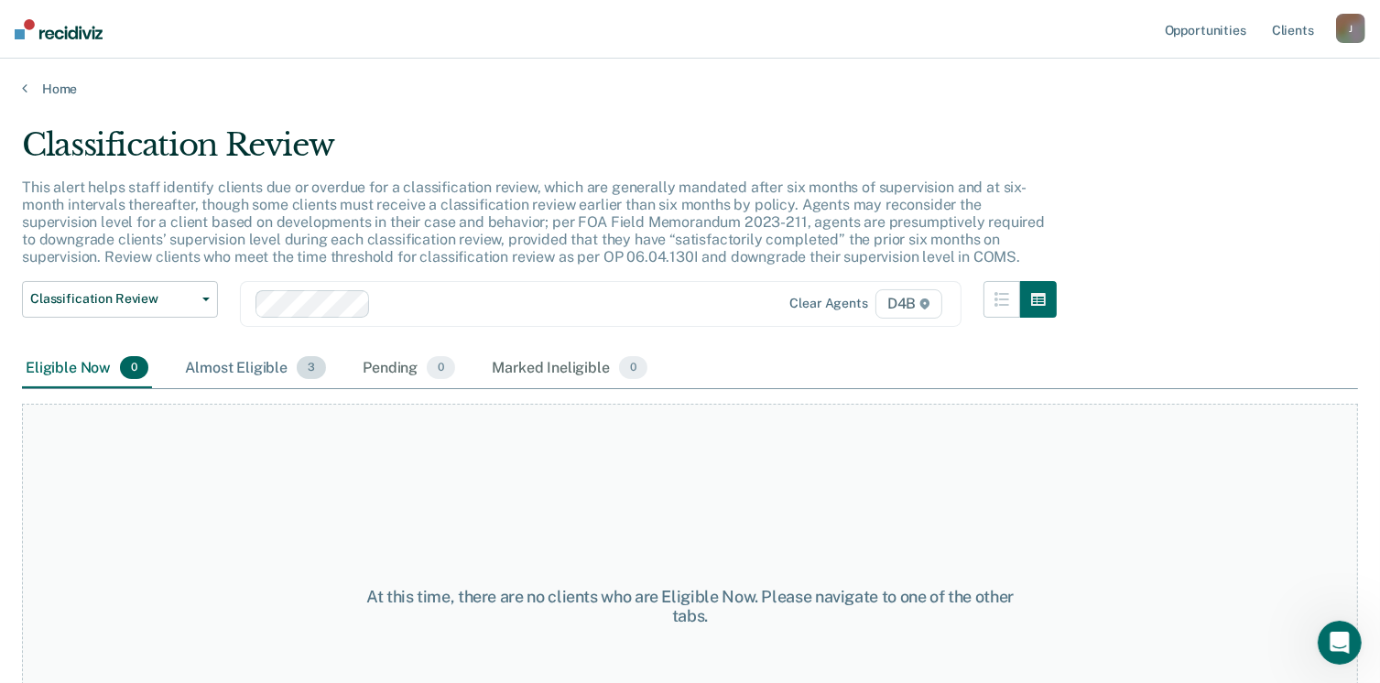
click at [264, 369] on div "Almost Eligible 3" at bounding box center [255, 369] width 148 height 40
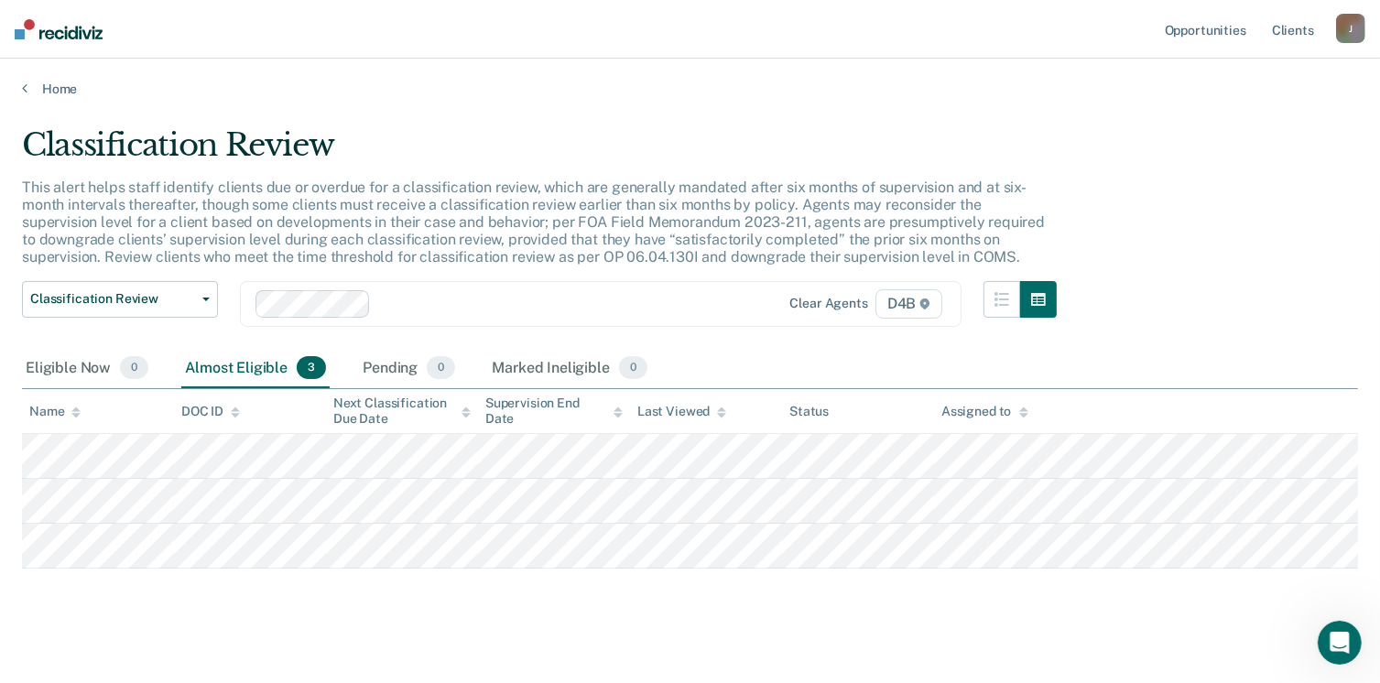
click at [1344, 30] on div "J" at bounding box center [1350, 28] width 29 height 29
click at [1242, 120] on link "Log Out" at bounding box center [1276, 121] width 147 height 16
